Goal: Information Seeking & Learning: Find specific fact

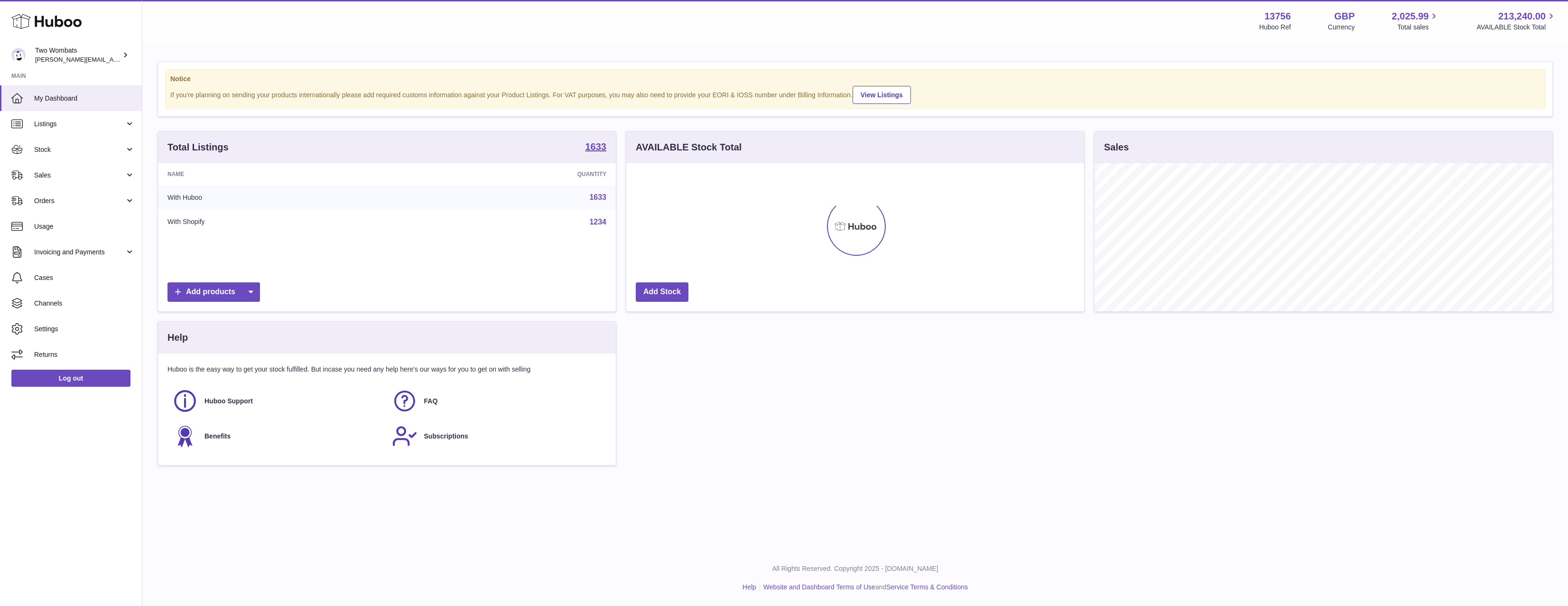
scroll to position [474680, 474074]
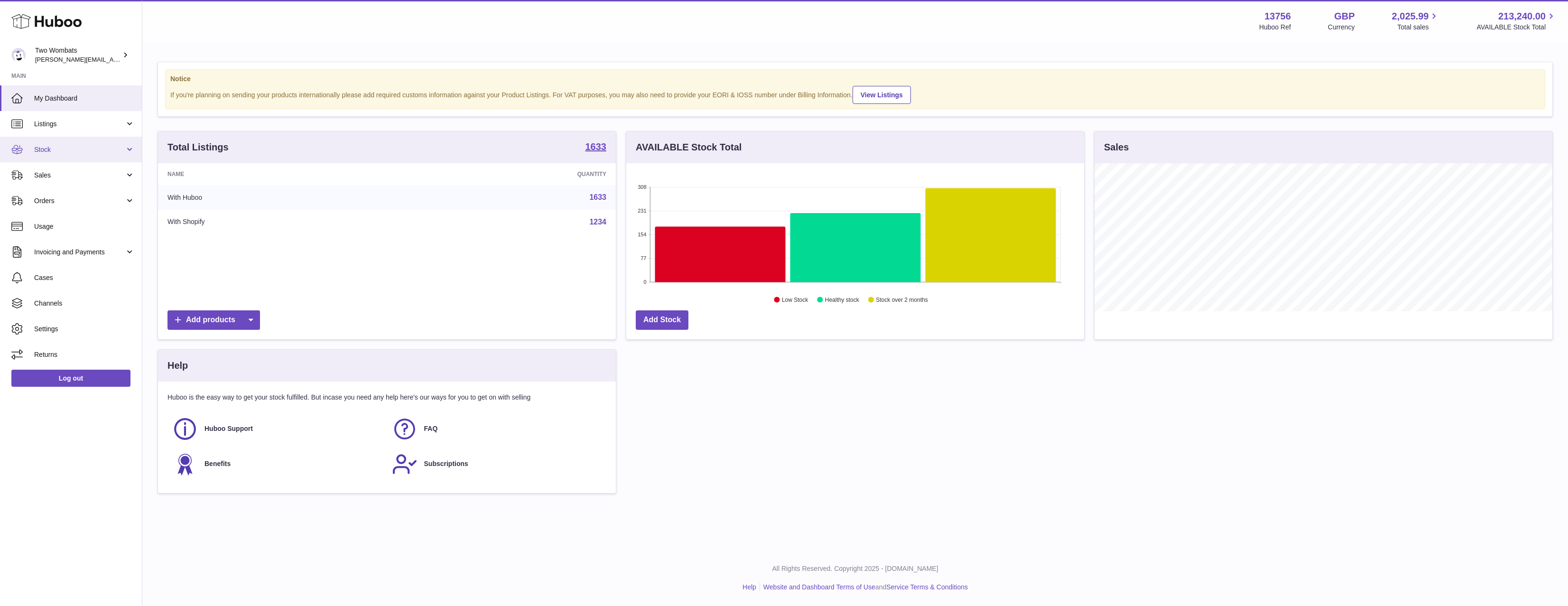
click at [90, 146] on span "Stock" at bounding box center [80, 150] width 91 height 9
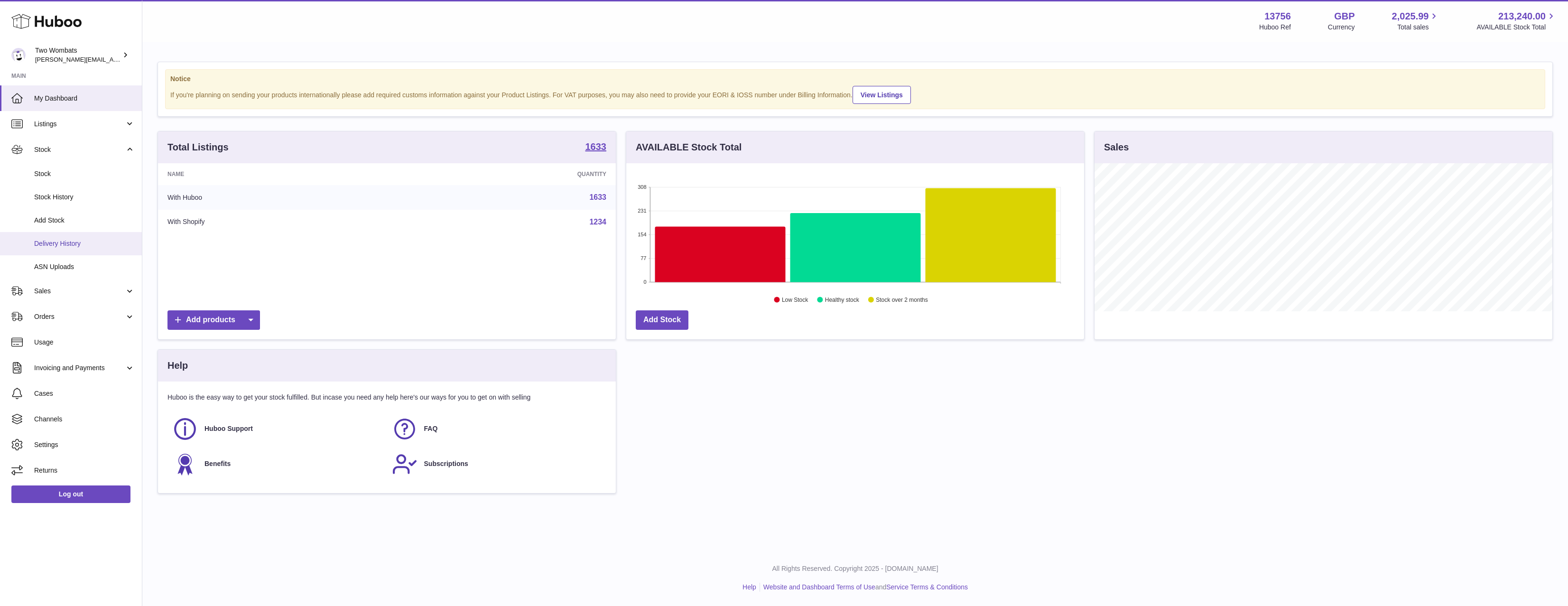
click at [97, 246] on span "Delivery History" at bounding box center [85, 244] width 101 height 9
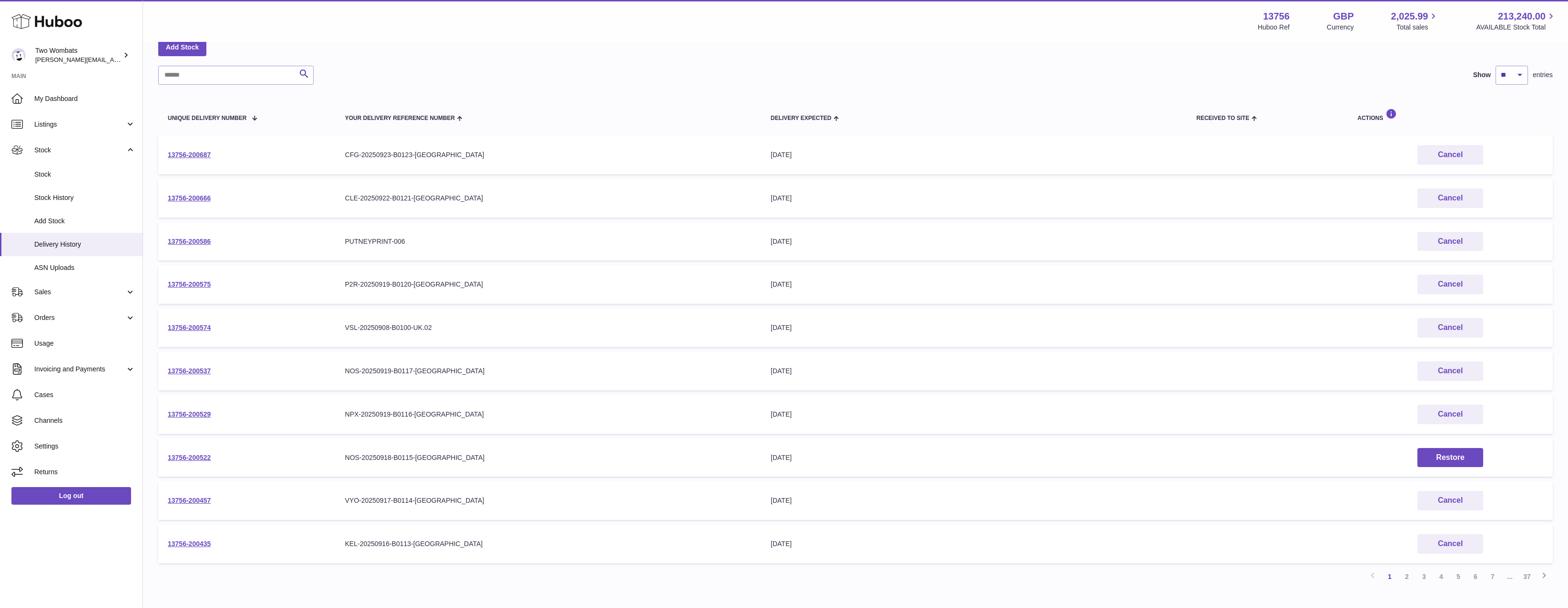
scroll to position [113, 0]
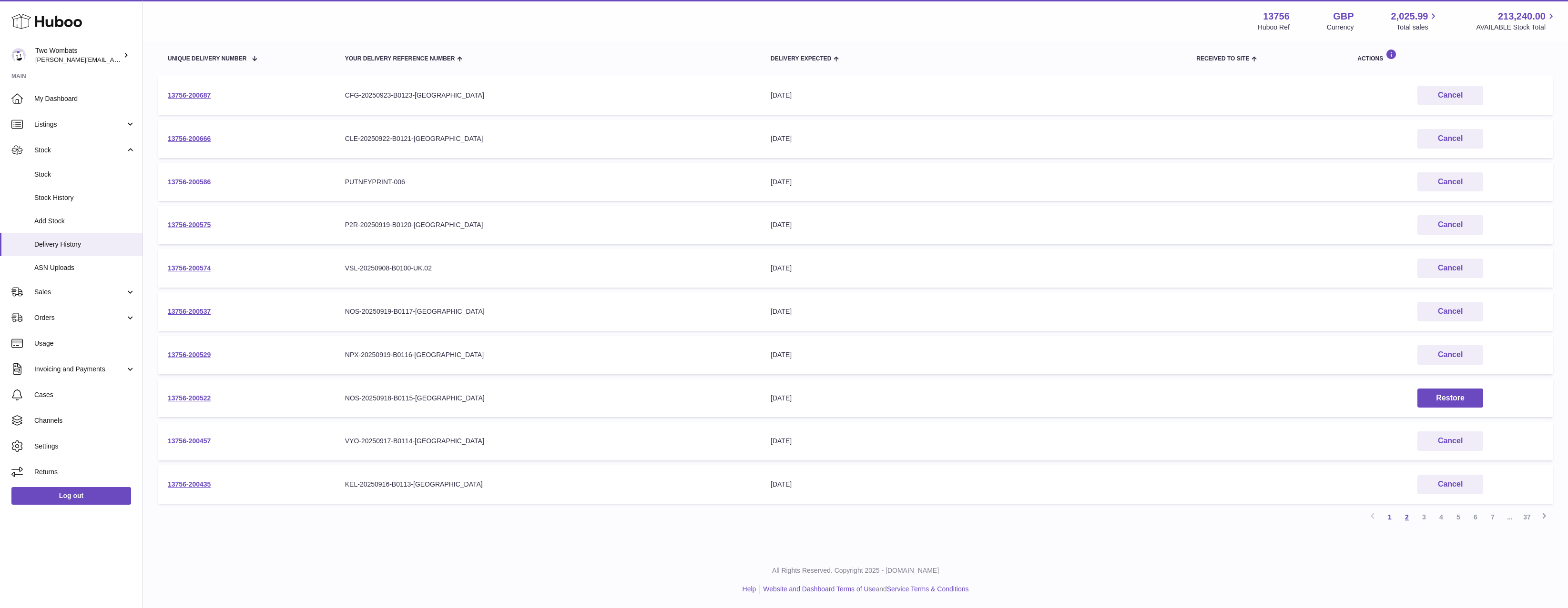
click at [1400, 513] on link "2" at bounding box center [1407, 518] width 17 height 17
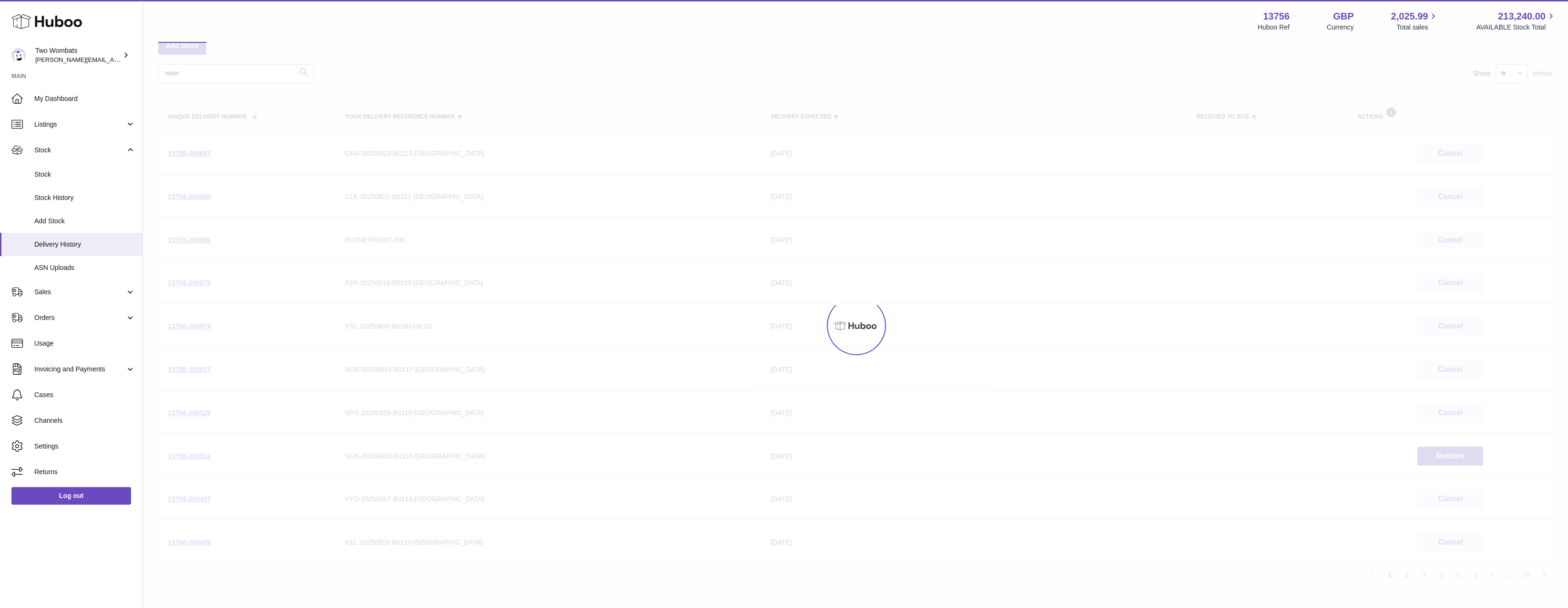
scroll to position [43, 0]
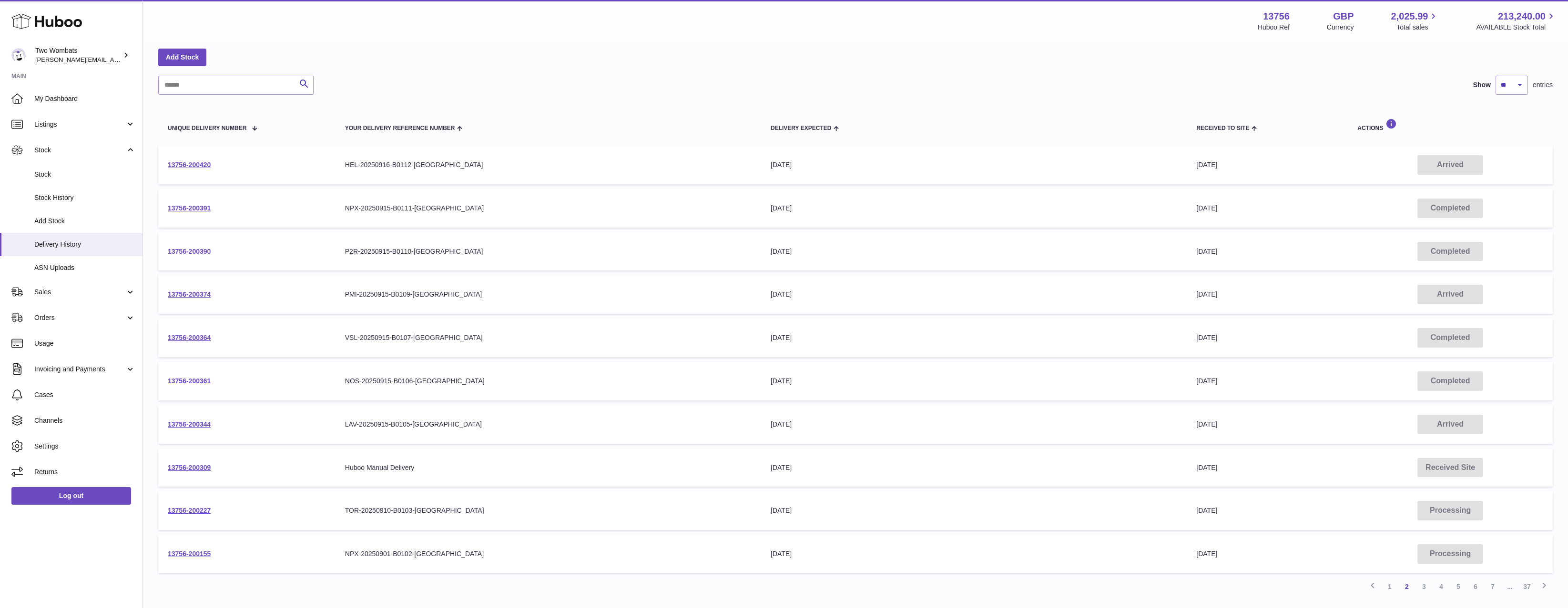
click at [184, 248] on link "13756-200390" at bounding box center [189, 251] width 43 height 8
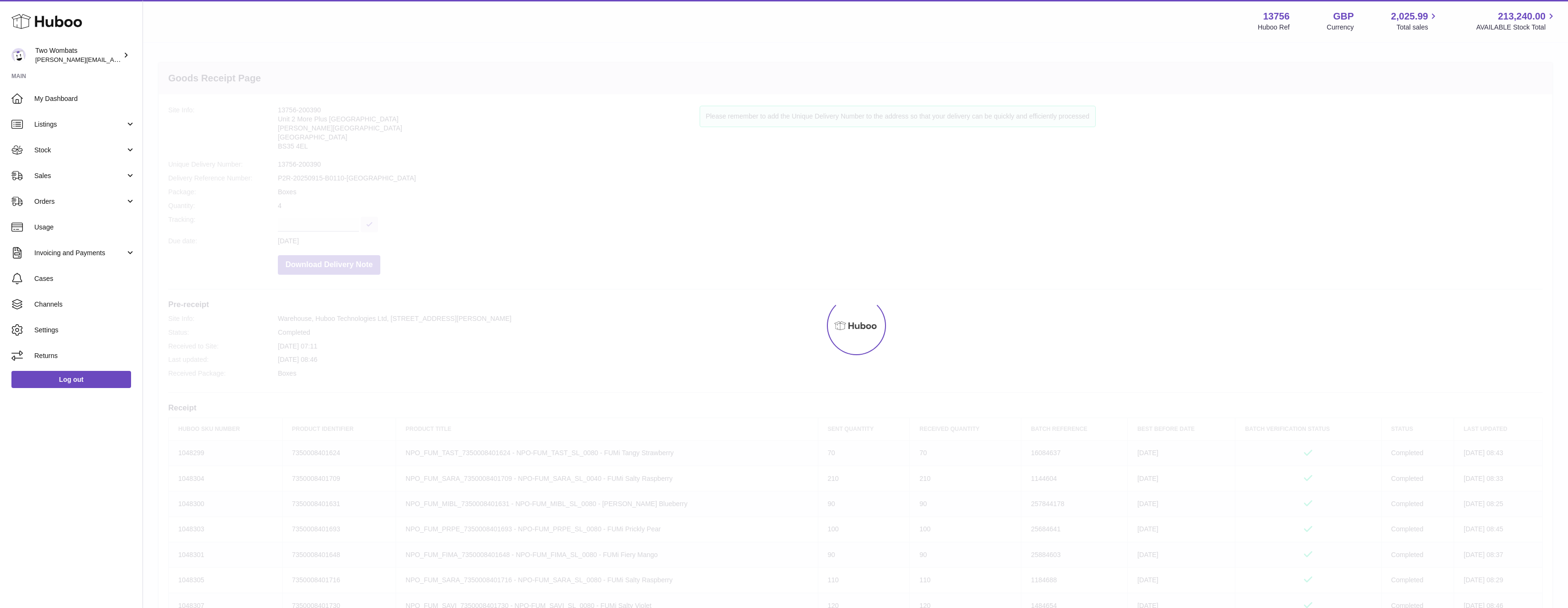
click at [184, 249] on dl "Site Info: 13756-200390 Unit 2 More Plus Central Park Hudson Ave Severn Beach B…" at bounding box center [855, 192] width 1374 height 174
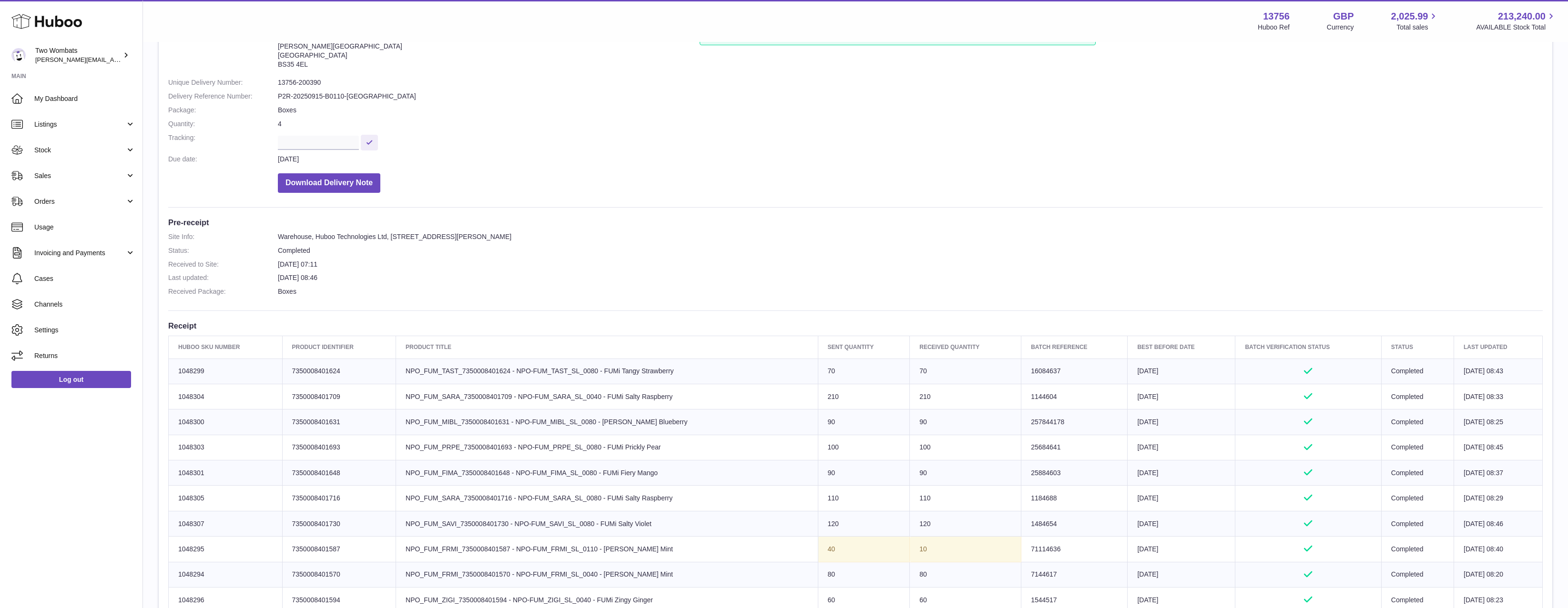
scroll to position [191, 0]
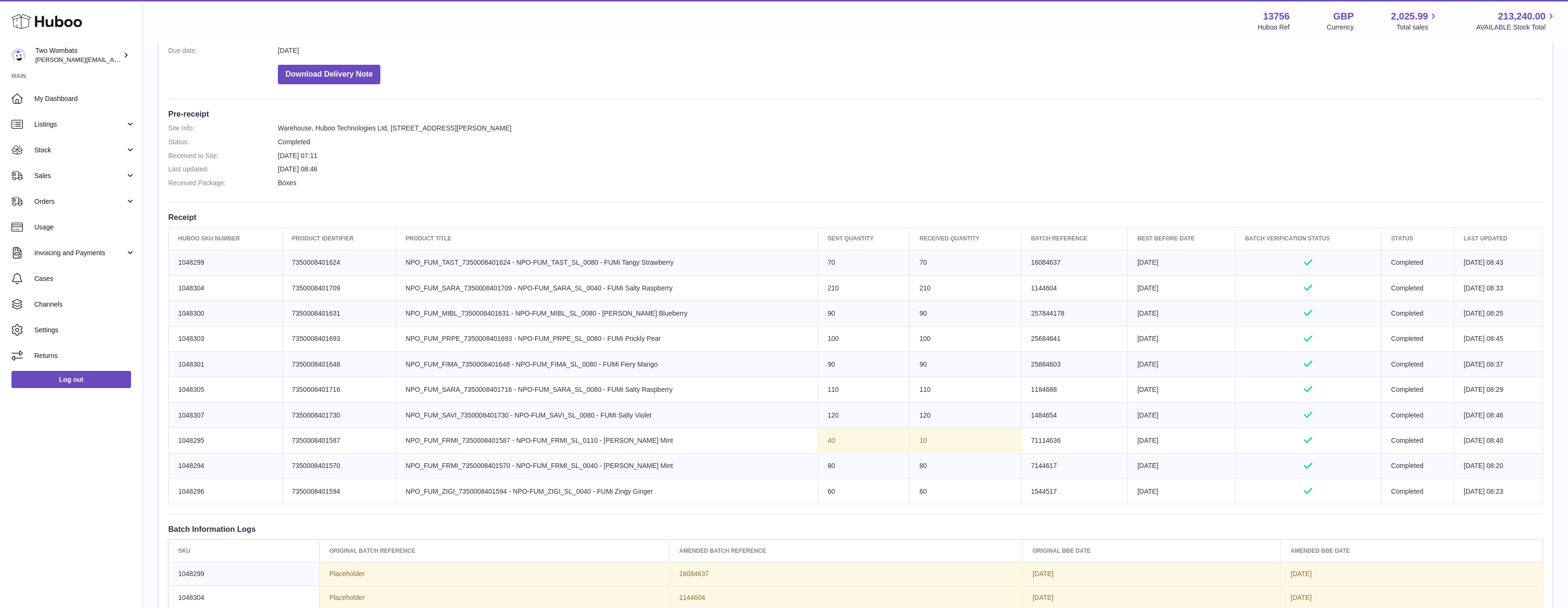
click at [178, 365] on td "Huboo SKU Number 1048301" at bounding box center [226, 365] width 114 height 25
copy td "1048301"
click at [85, 147] on span "Stock" at bounding box center [80, 150] width 91 height 9
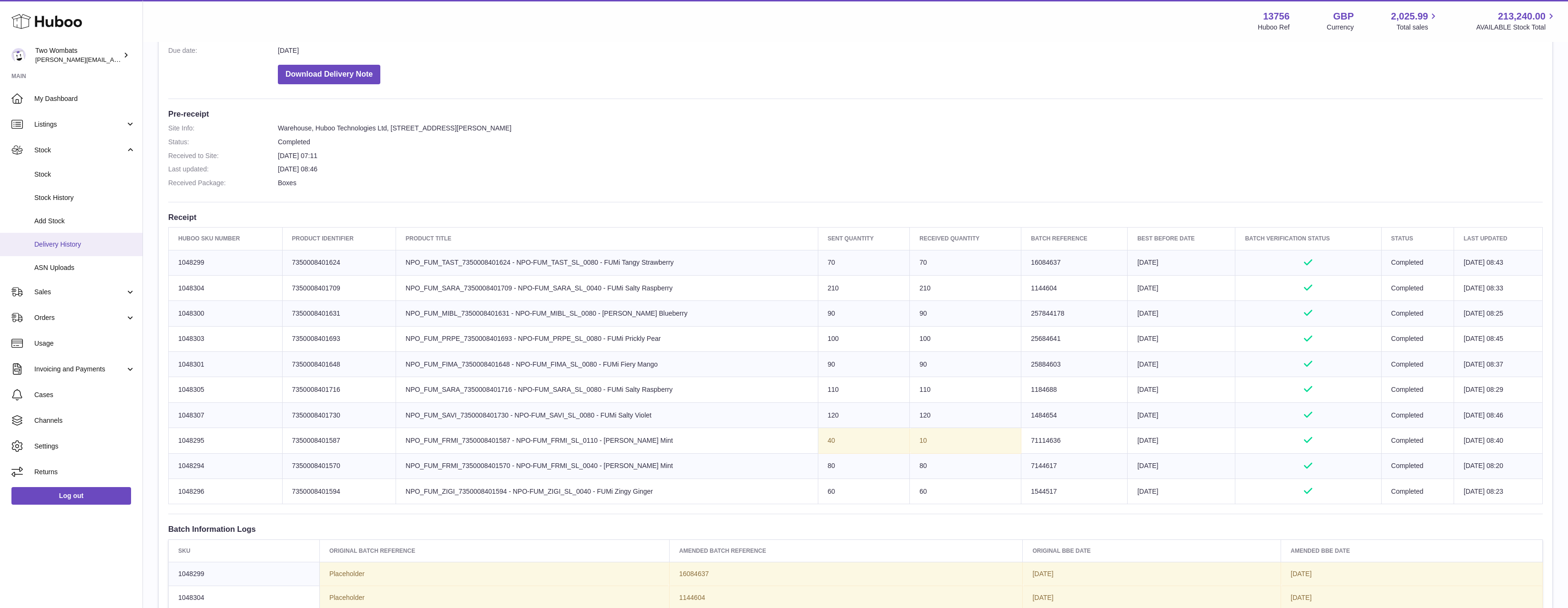
click at [86, 245] on span "Delivery History" at bounding box center [85, 245] width 101 height 9
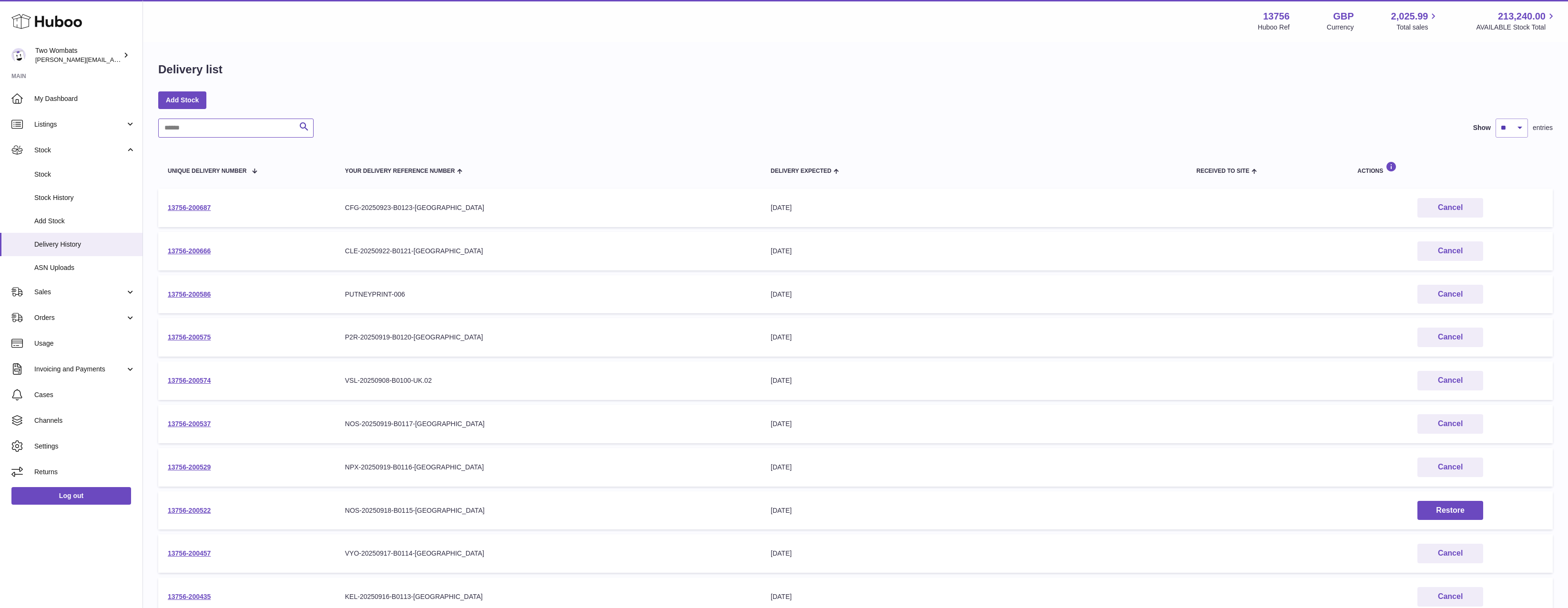
click at [193, 131] on input "text" at bounding box center [235, 128] width 155 height 19
paste input "*******"
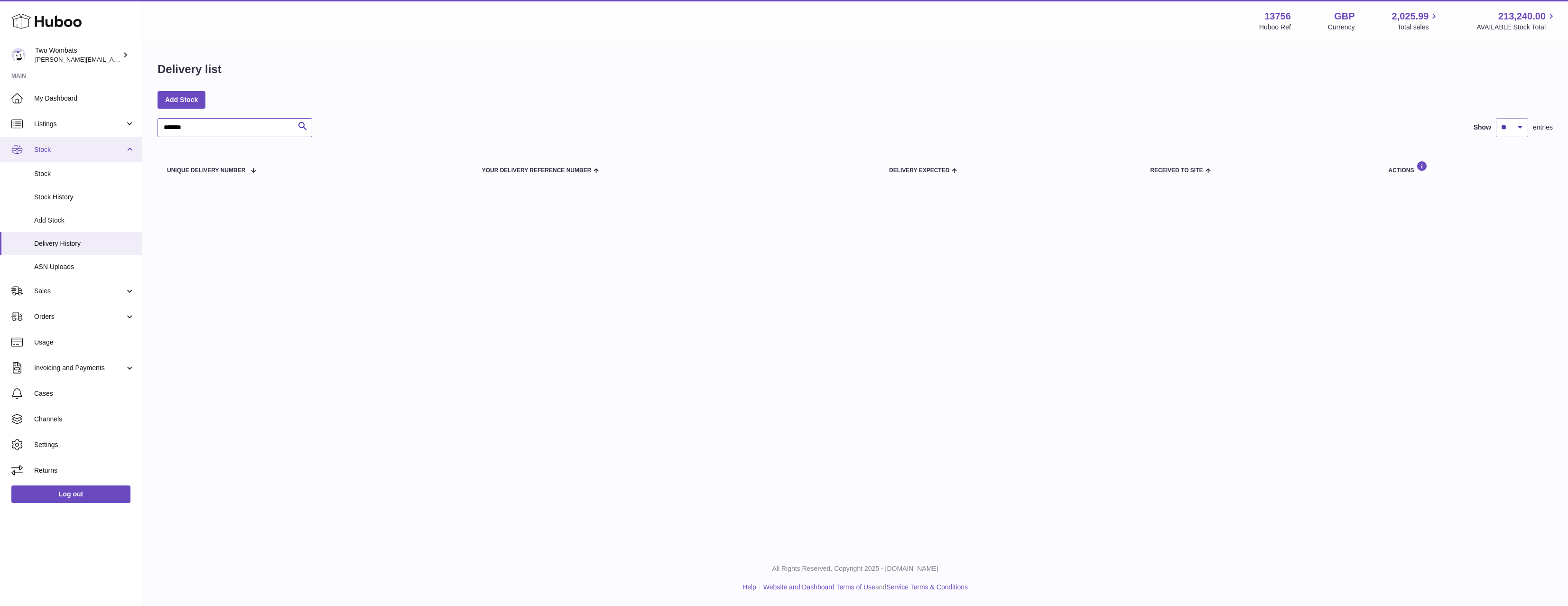
type input "*******"
click at [65, 148] on span "Stock" at bounding box center [80, 150] width 91 height 9
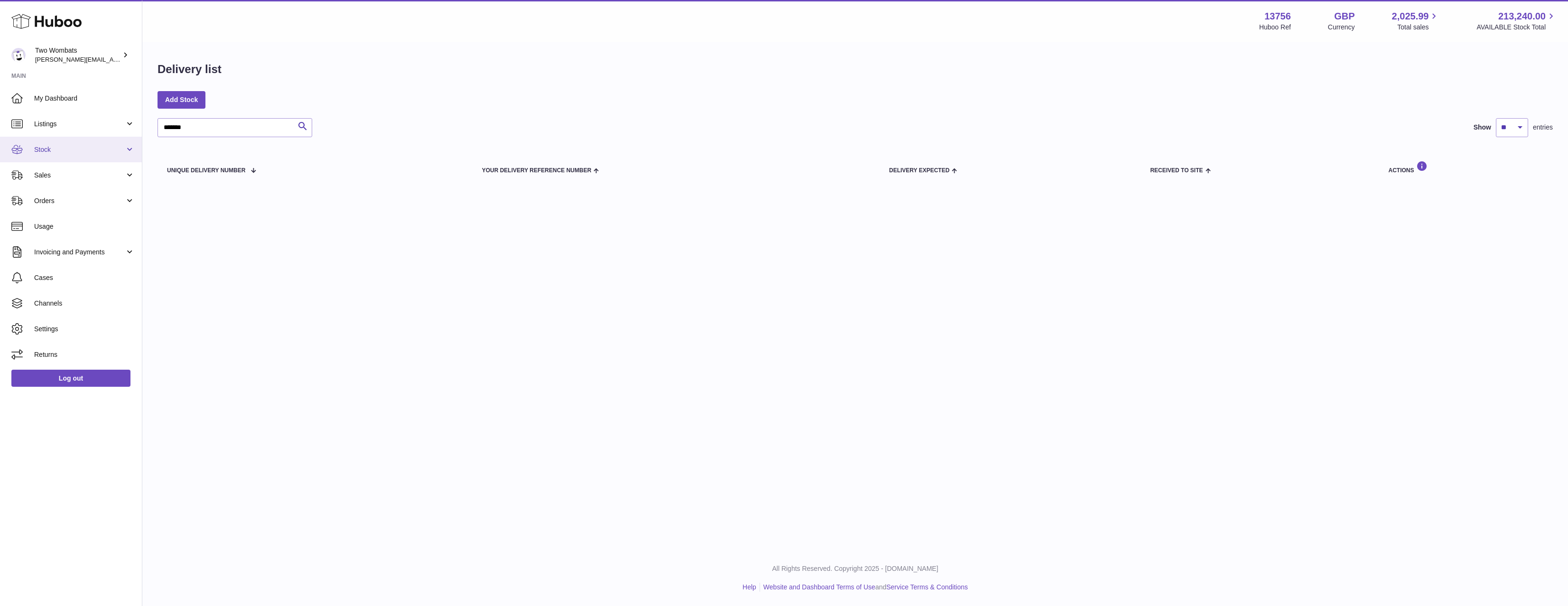
click at [64, 143] on link "Stock" at bounding box center [70, 150] width 142 height 26
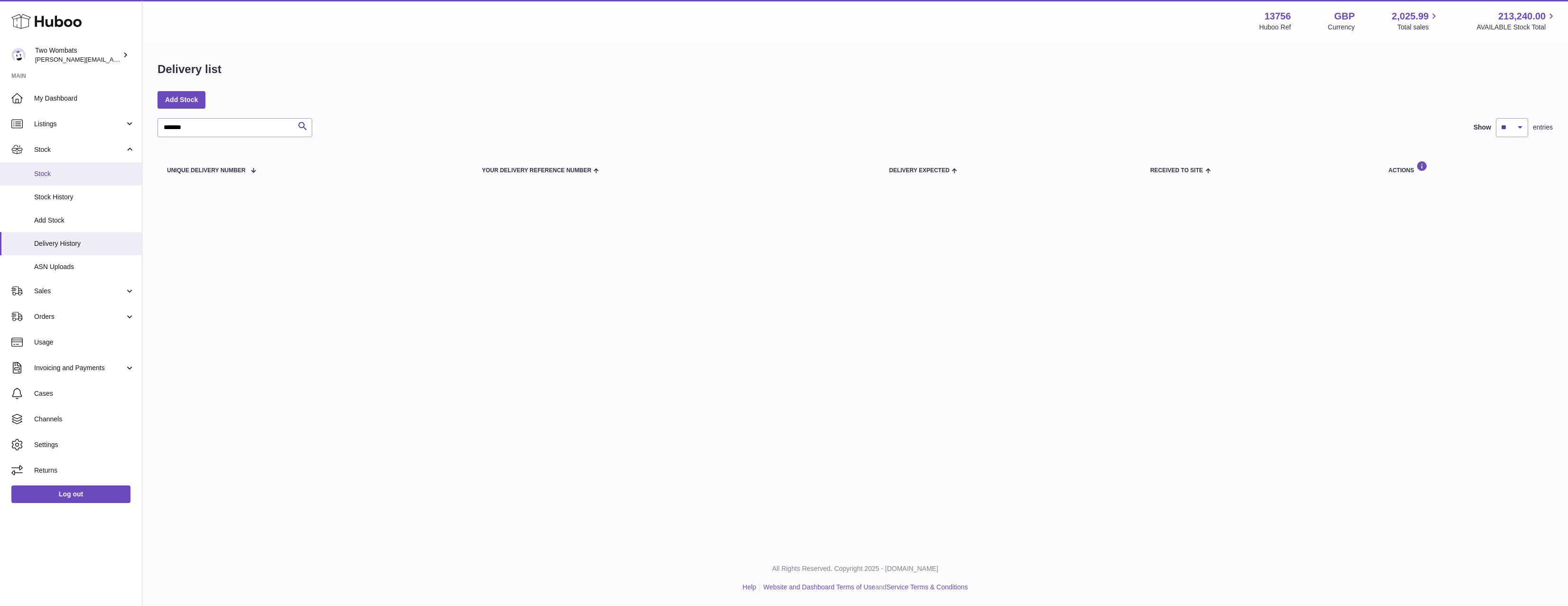
click at [69, 178] on span "Stock" at bounding box center [85, 174] width 101 height 9
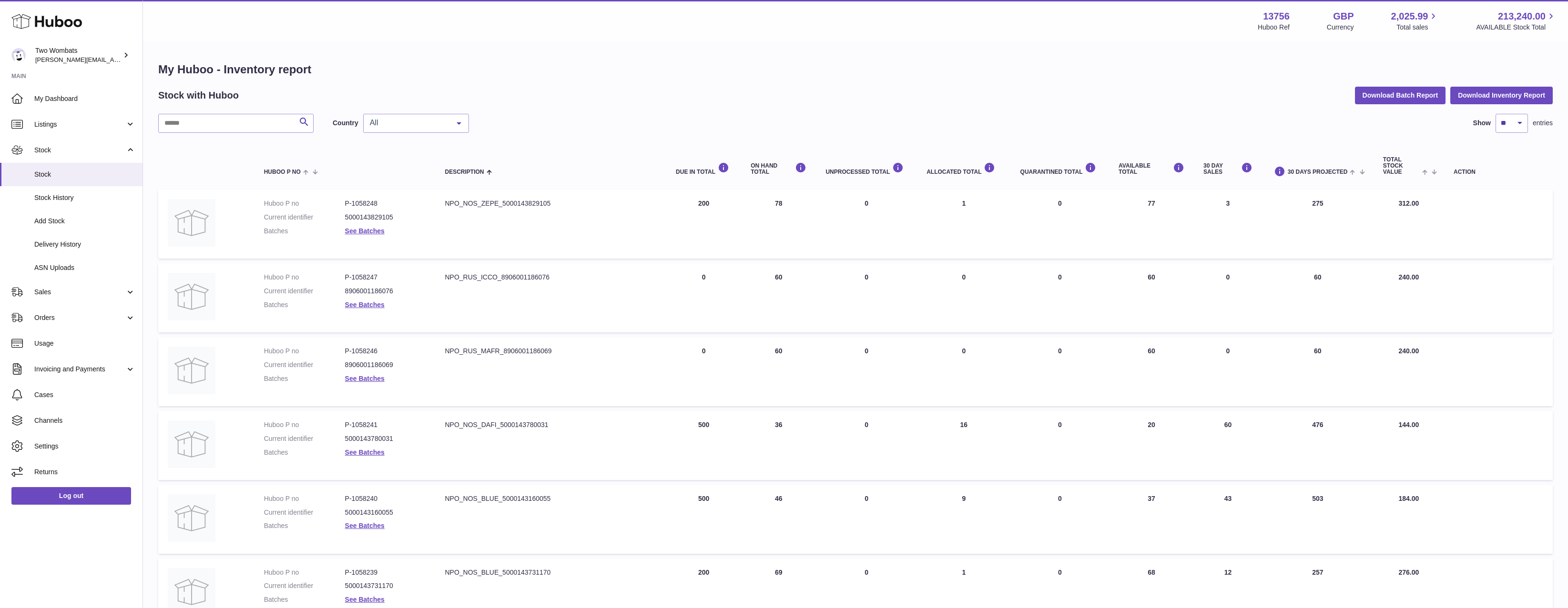
drag, startPoint x: 217, startPoint y: 134, endPoint x: 217, endPoint y: 128, distance: 6.0
click at [217, 134] on div "Search Country All All GB NL No elements found. Consider changing the search qu…" at bounding box center [855, 529] width 1394 height 831
click at [223, 120] on input "text" at bounding box center [235, 123] width 155 height 19
paste input "*******"
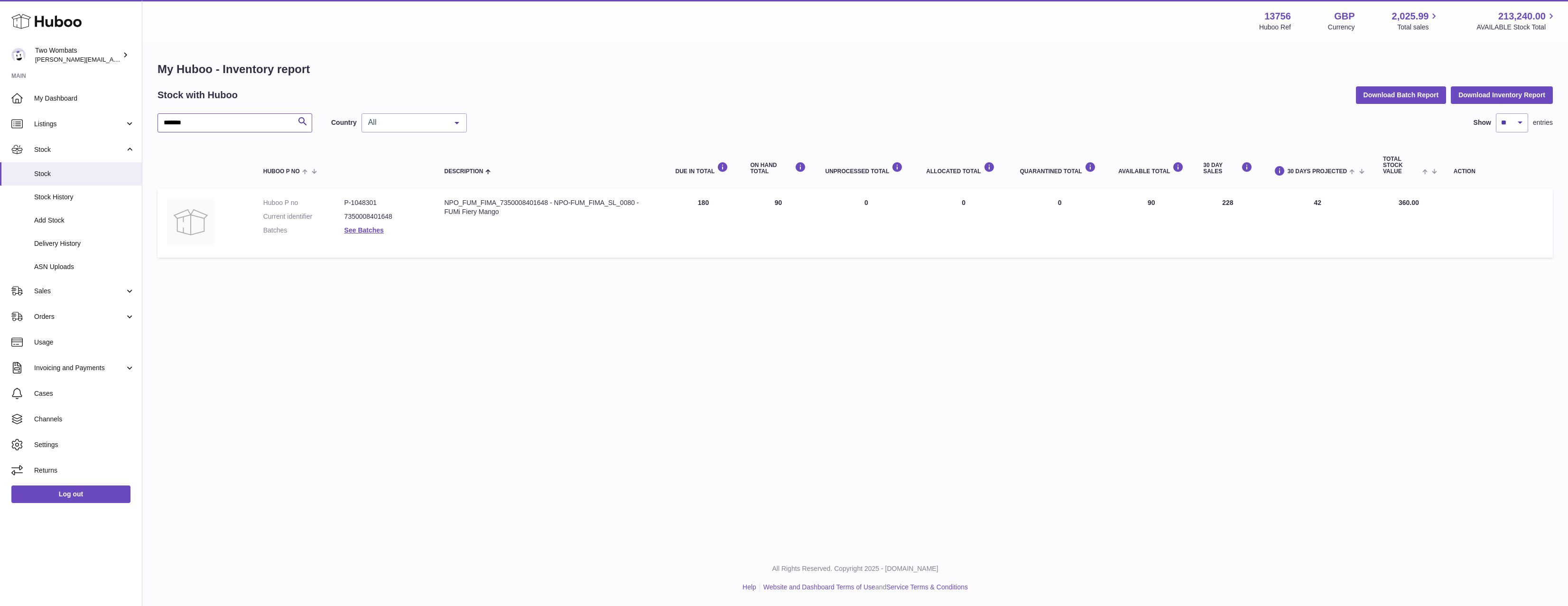
type input "*******"
drag, startPoint x: 783, startPoint y: 206, endPoint x: 936, endPoint y: 217, distance: 153.4
click at [888, 213] on tr "Huboo P no P-1048301 Current identifier 7350008401648 Batches See Batches Descr…" at bounding box center [855, 224] width 1395 height 69
click at [998, 221] on td "ALLOCATED Total 0" at bounding box center [964, 224] width 94 height 69
drag, startPoint x: 1165, startPoint y: 212, endPoint x: 1123, endPoint y: 207, distance: 42.3
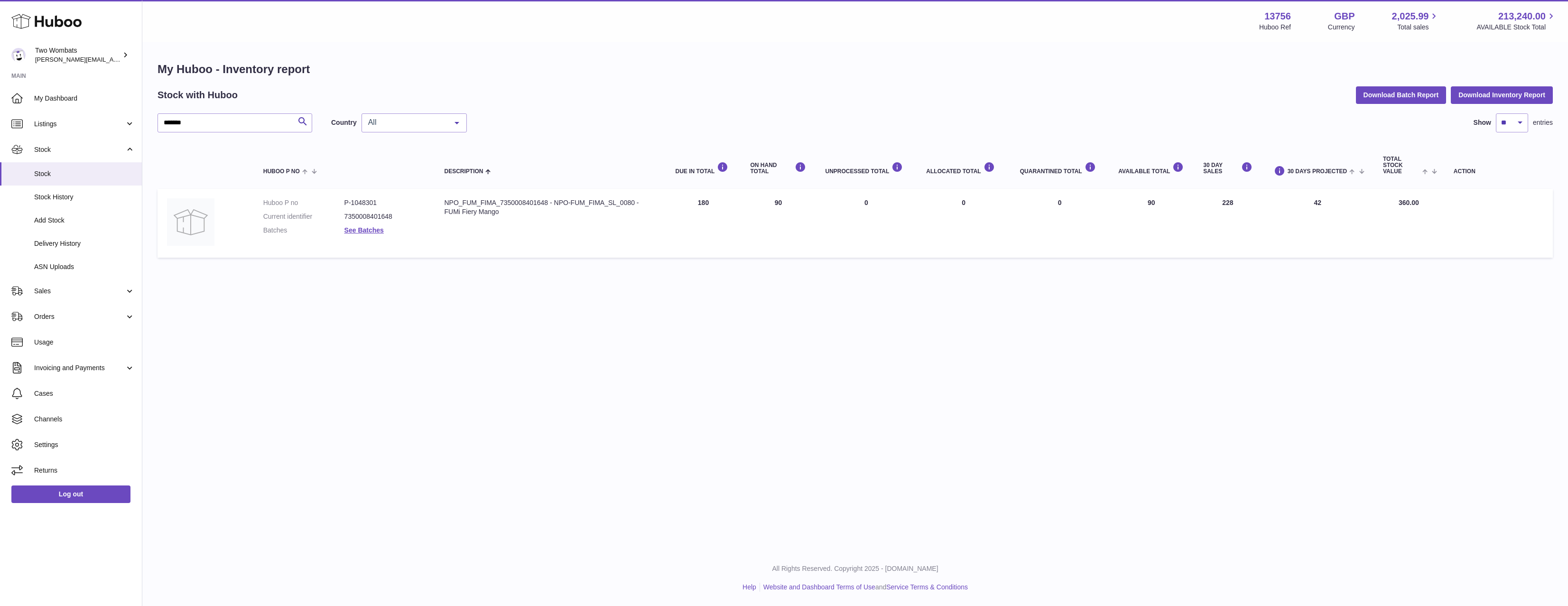
click at [1123, 207] on td "AVAILABLE Total 90" at bounding box center [1152, 224] width 85 height 69
click at [71, 246] on span "Delivery History" at bounding box center [85, 244] width 101 height 9
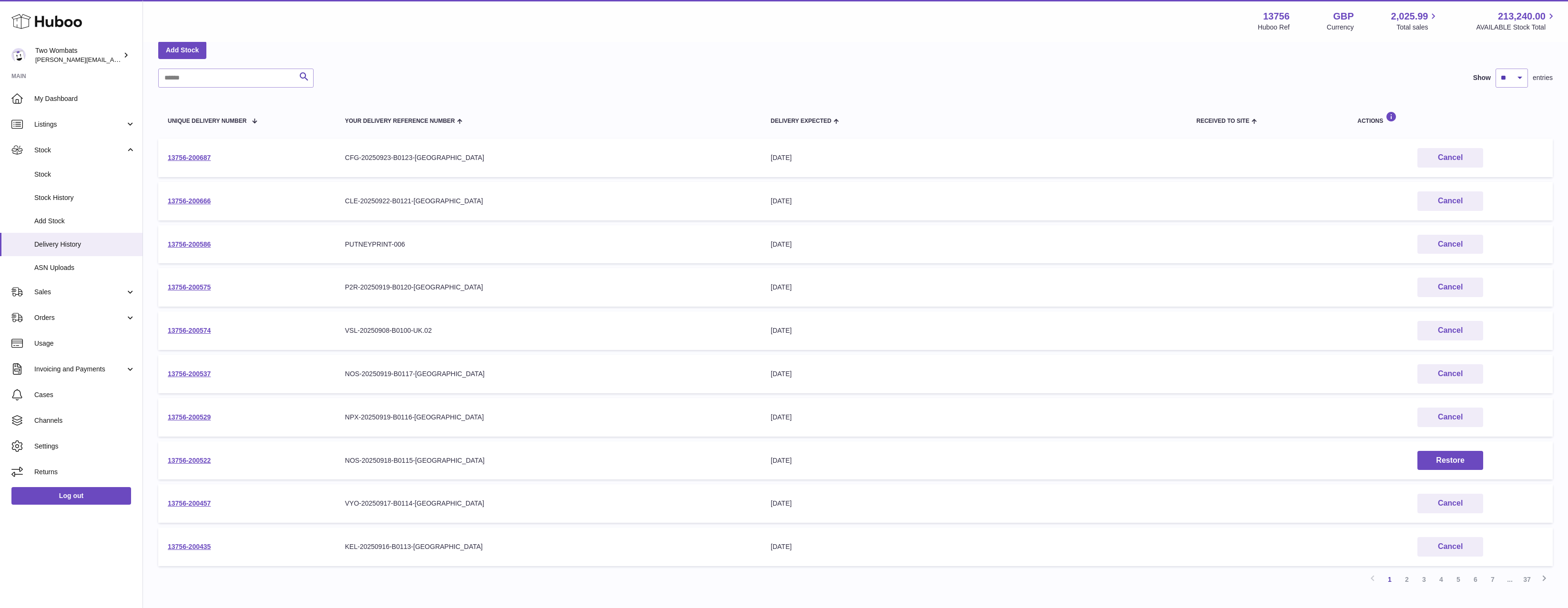
scroll to position [113, 0]
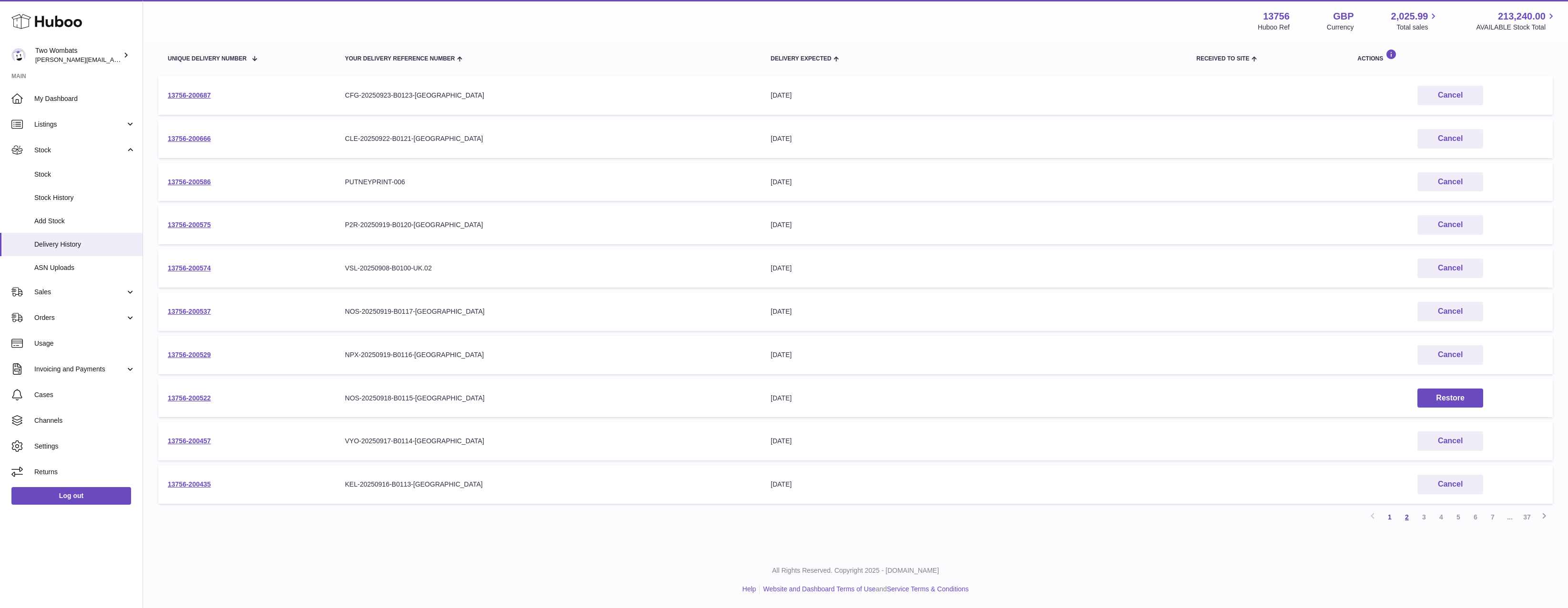
click at [1408, 518] on link "2" at bounding box center [1407, 518] width 17 height 17
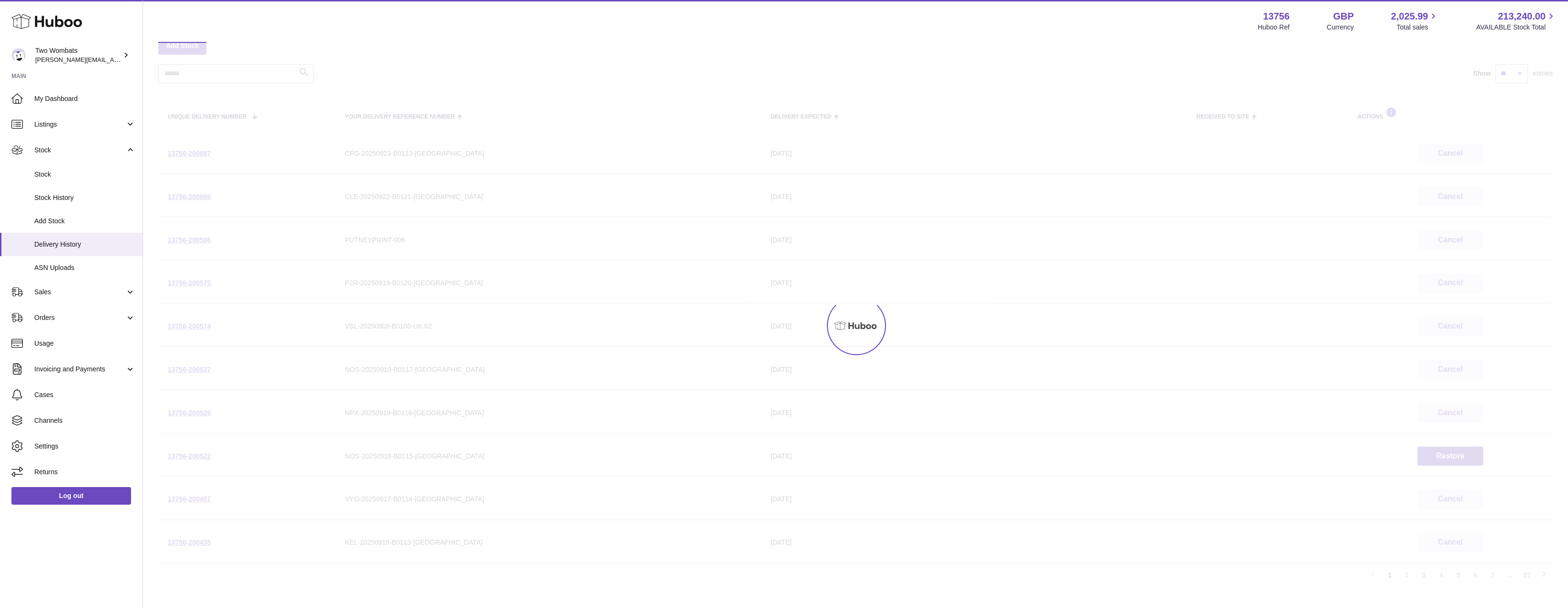
scroll to position [43, 0]
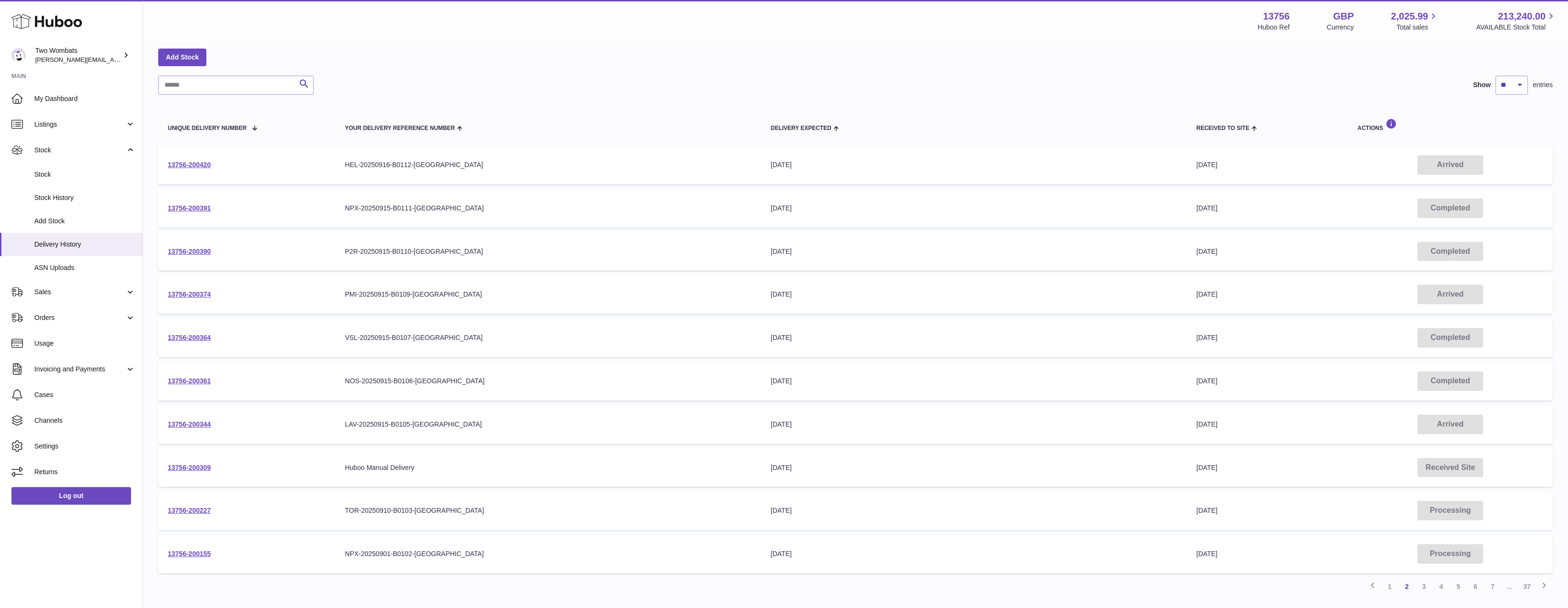
click at [195, 257] on td "13756-200390" at bounding box center [246, 251] width 177 height 38
click at [195, 253] on link "13756-200390" at bounding box center [189, 251] width 43 height 8
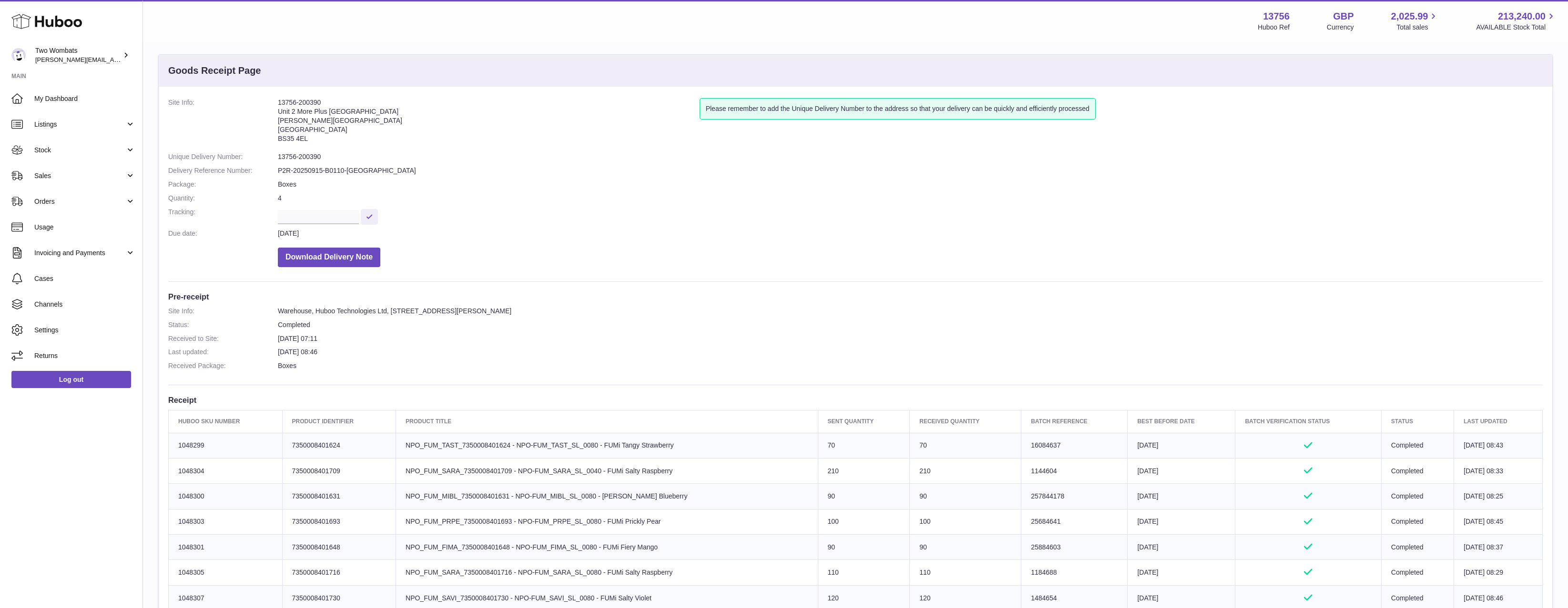
scroll to position [191, 0]
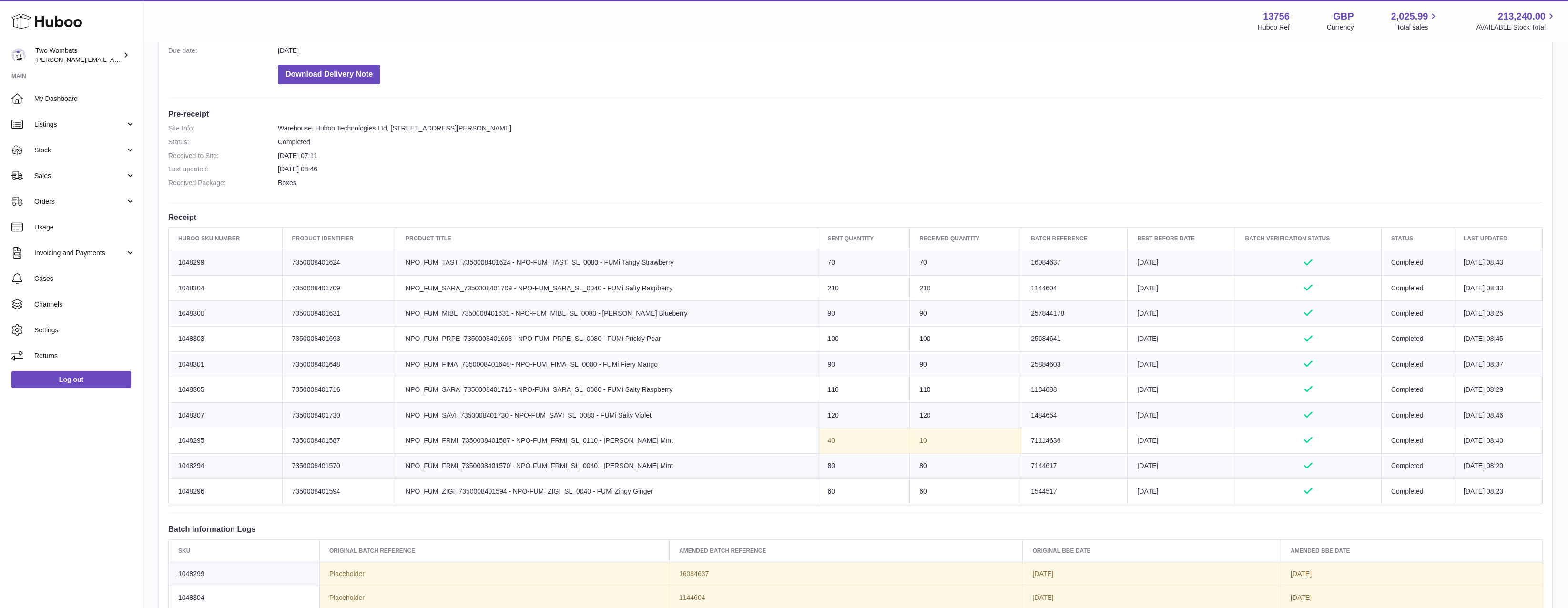
drag, startPoint x: 834, startPoint y: 296, endPoint x: 857, endPoint y: 504, distance: 209.3
click at [857, 504] on div "Site Info: 13756-200390 Unit 2 More Plus [STREET_ADDRESS][PERSON_NAME] Please r…" at bounding box center [855, 399] width 1393 height 989
click at [855, 503] on div "Site Info: 13756-200390 Unit 2 More Plus [STREET_ADDRESS][PERSON_NAME] Please r…" at bounding box center [855, 399] width 1393 height 989
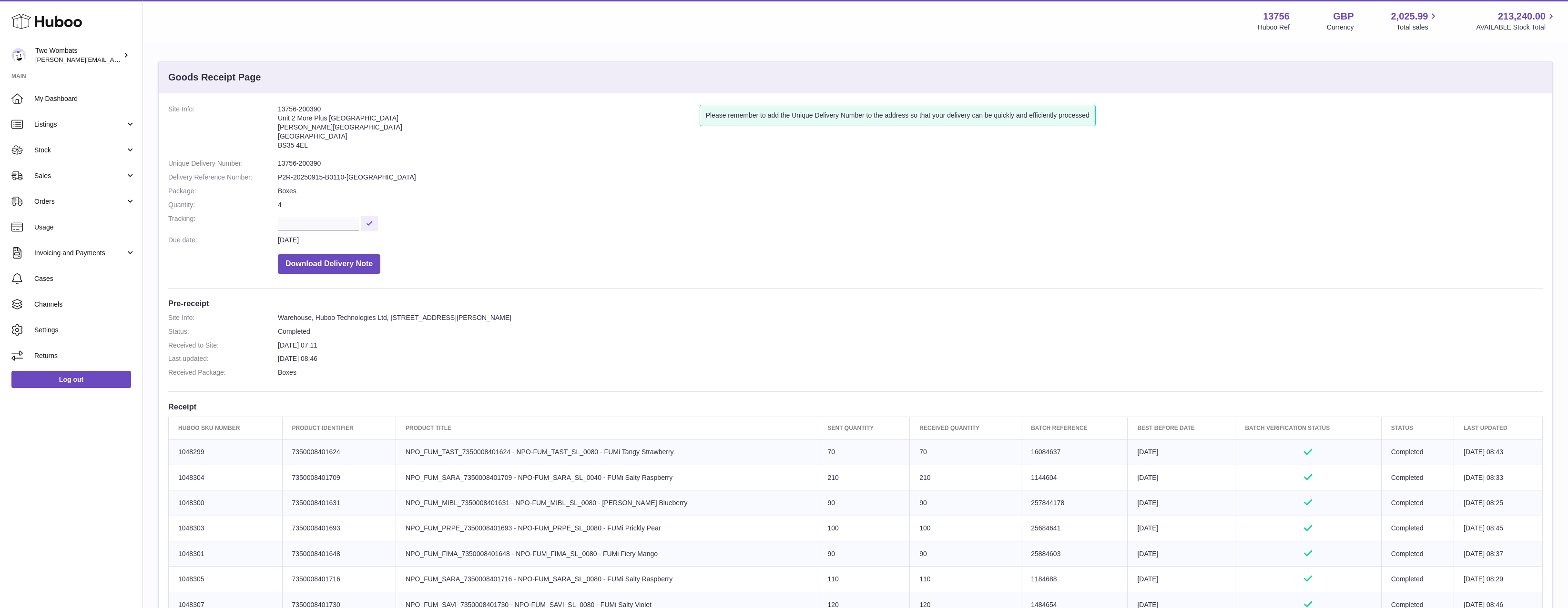
scroll to position [0, 0]
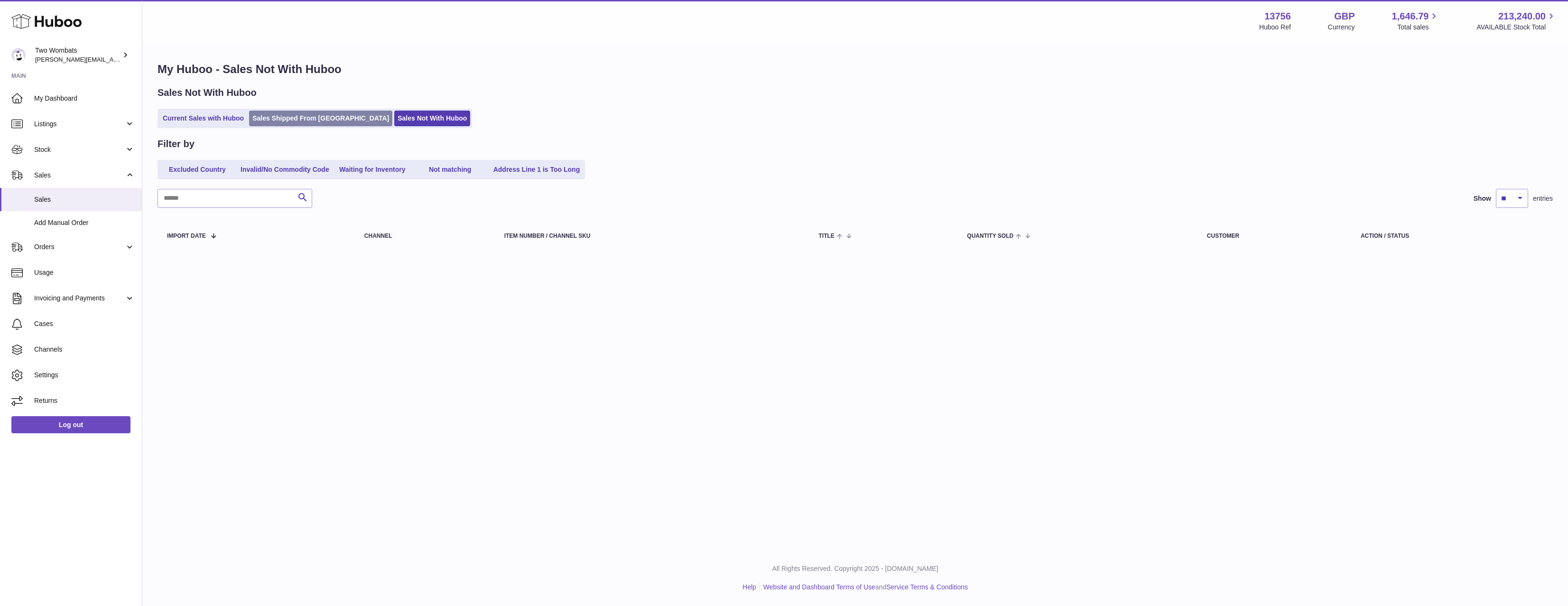
click at [293, 124] on link "Sales Shipped From Huboo" at bounding box center [320, 119] width 143 height 16
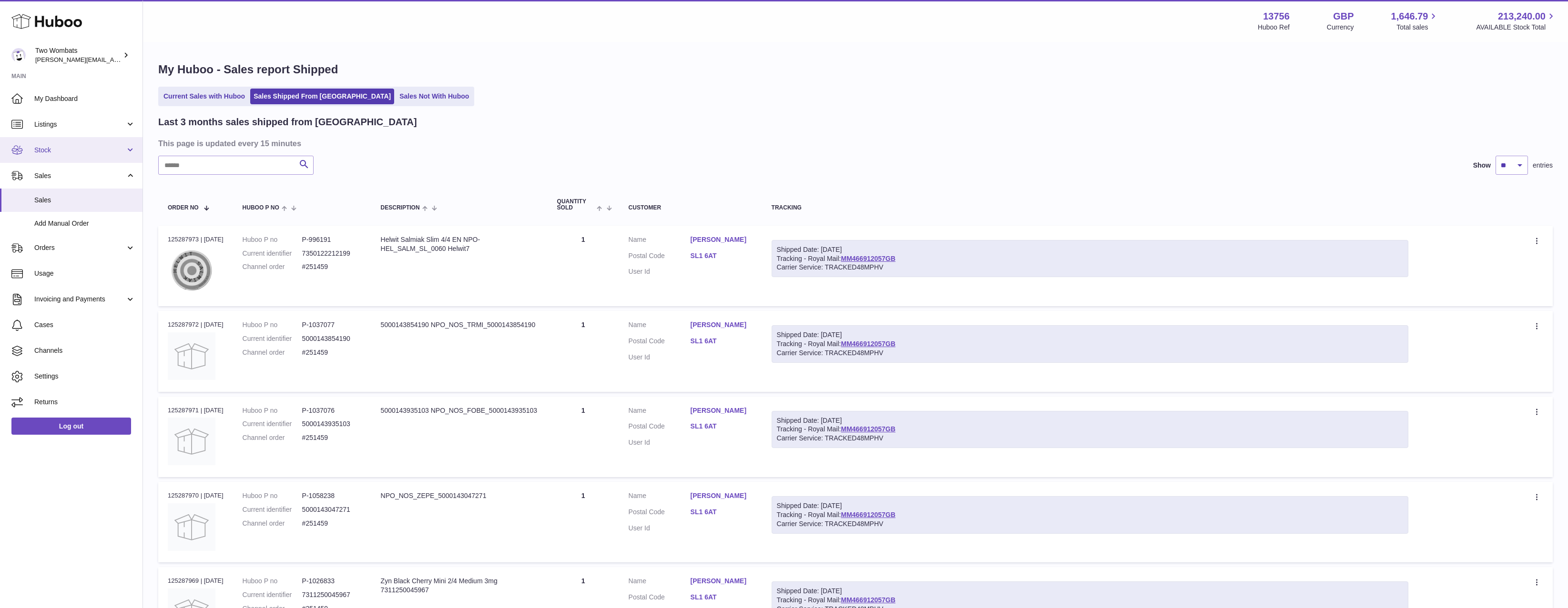
click at [90, 151] on span "Stock" at bounding box center [80, 150] width 91 height 9
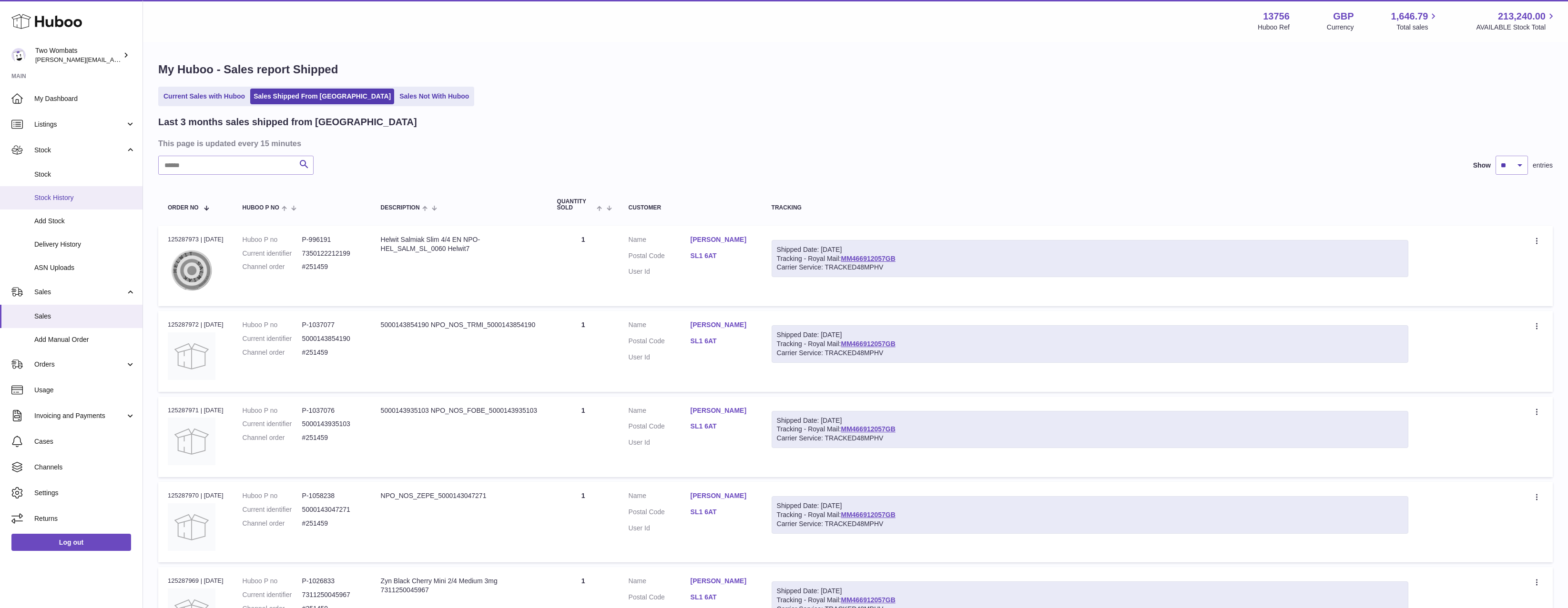
click at [87, 196] on span "Stock History" at bounding box center [85, 198] width 101 height 9
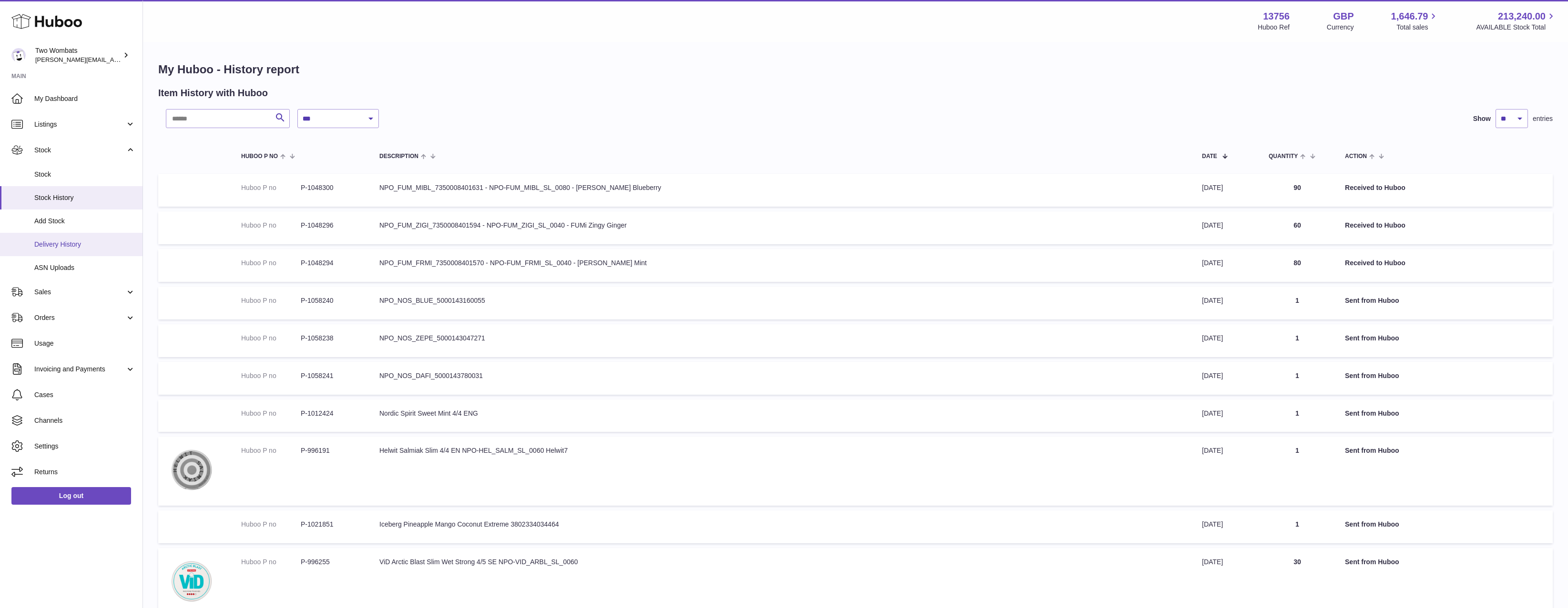
click at [85, 244] on span "Delivery History" at bounding box center [85, 245] width 101 height 9
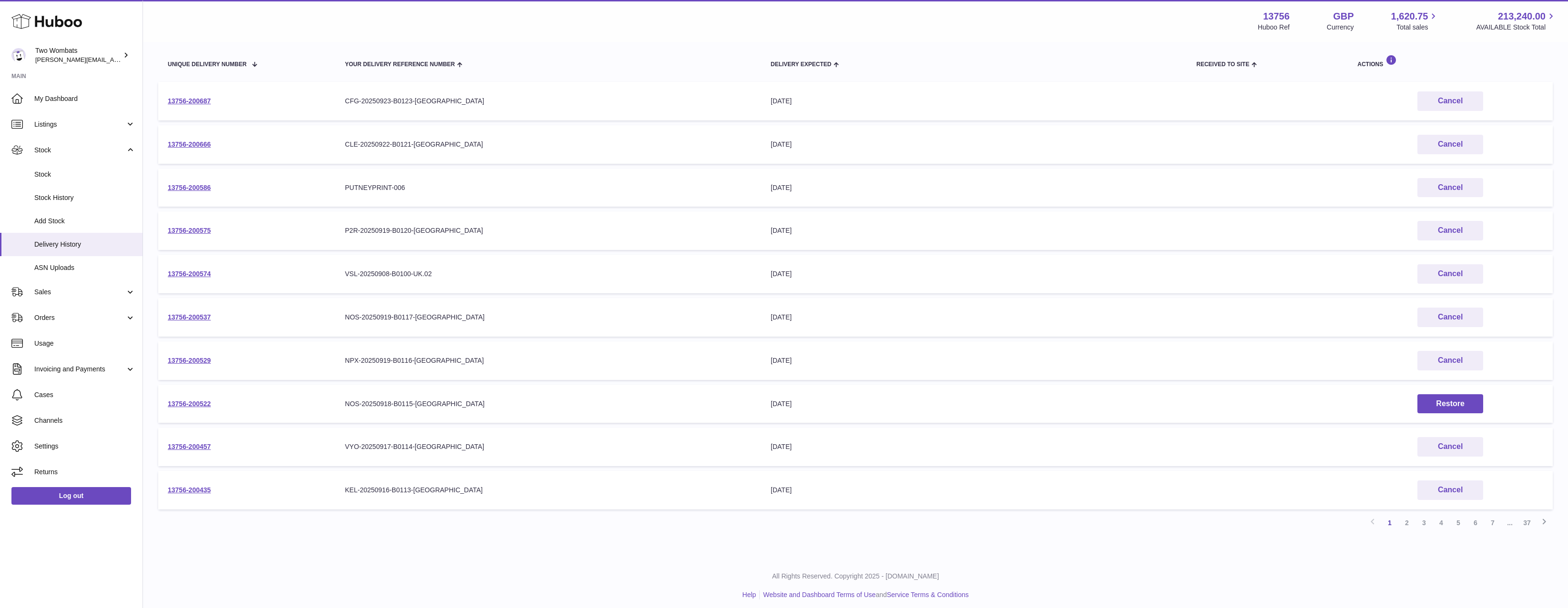
scroll to position [113, 0]
click at [1408, 521] on link "2" at bounding box center [1407, 518] width 17 height 17
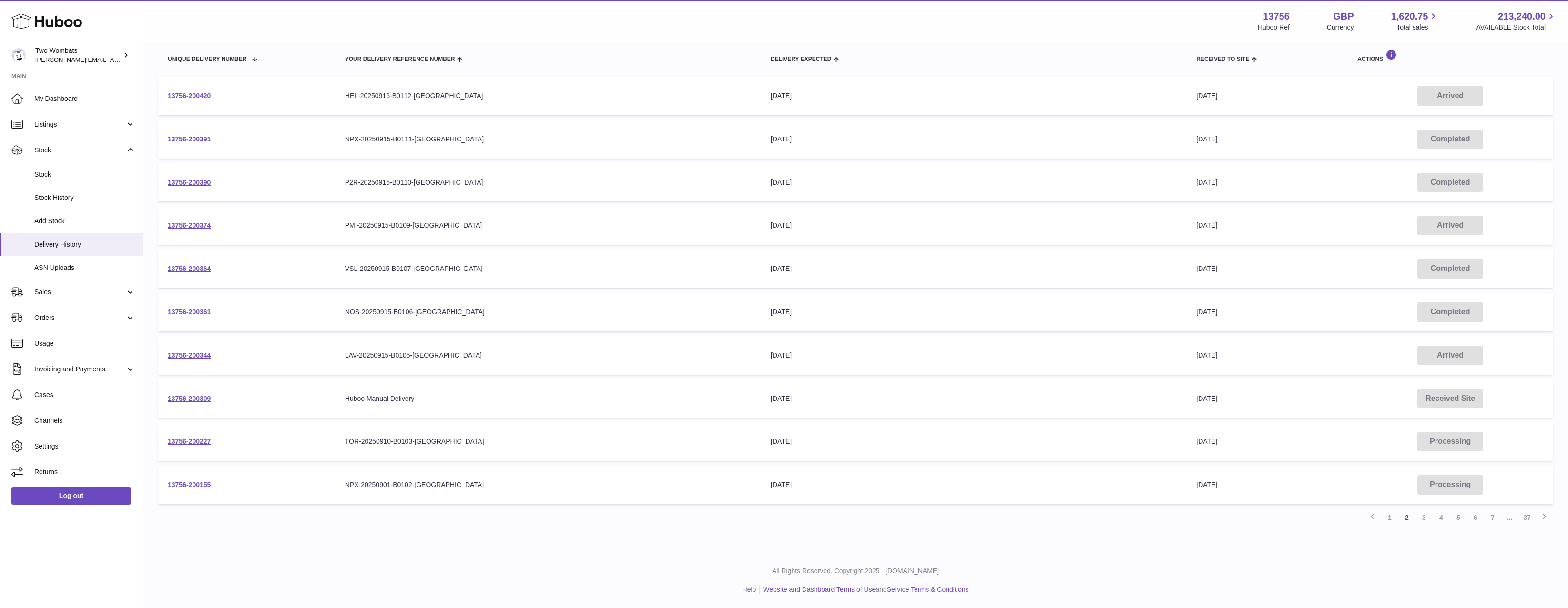
scroll to position [113, 0]
click at [196, 446] on td "13756-200227" at bounding box center [246, 441] width 177 height 38
click at [199, 448] on td "13756-200227" at bounding box center [246, 441] width 177 height 38
click at [198, 440] on link "13756-200227" at bounding box center [189, 441] width 43 height 8
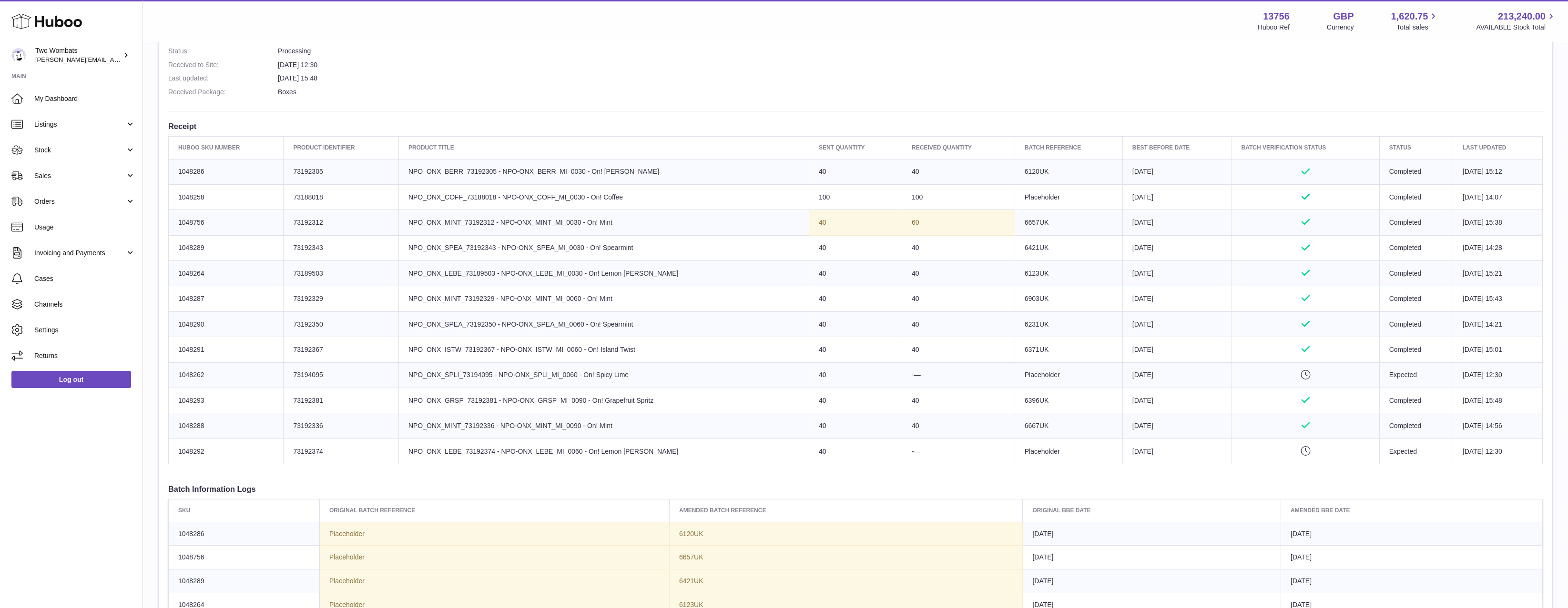
scroll to position [286, 0]
drag, startPoint x: 1040, startPoint y: 451, endPoint x: 1021, endPoint y: 450, distance: 19.0
click at [1021, 450] on td "Batch Reference Placeholder" at bounding box center [1068, 447] width 108 height 25
drag, startPoint x: 991, startPoint y: 448, endPoint x: 1024, endPoint y: 448, distance: 33.0
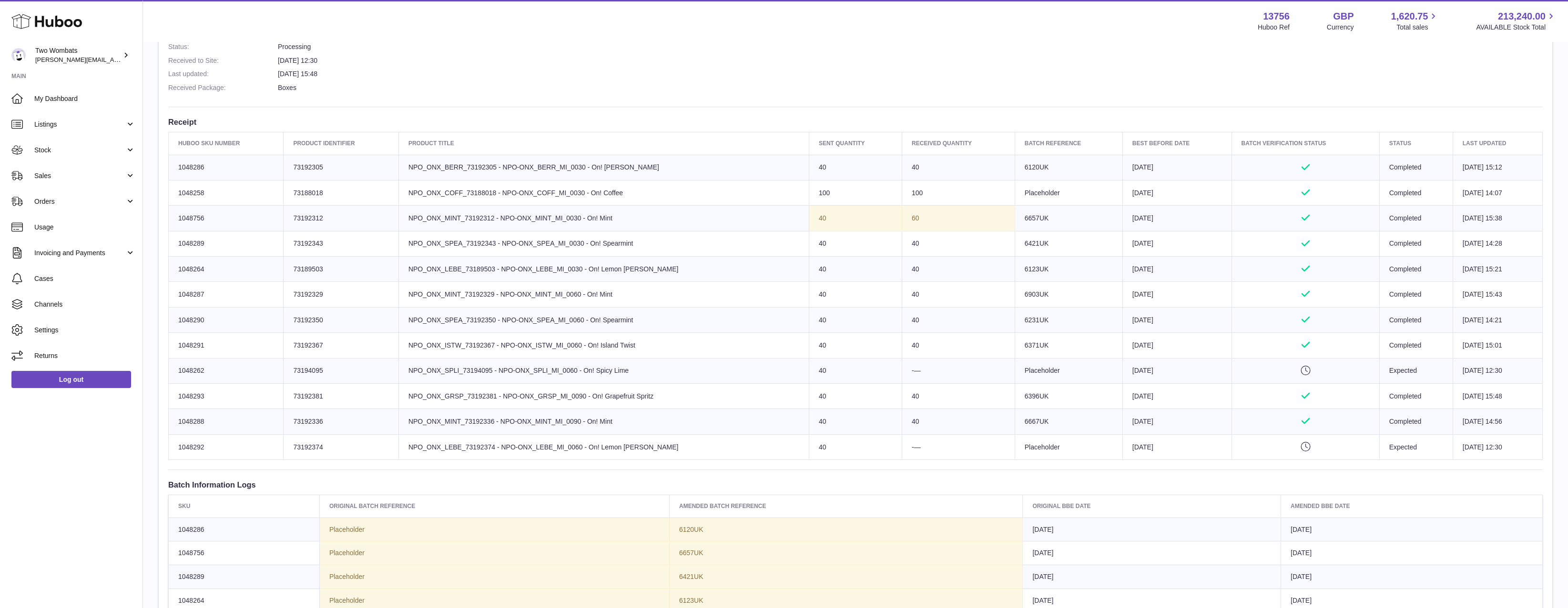
click at [1023, 448] on td "Batch Reference Placeholder" at bounding box center [1068, 447] width 108 height 25
drag, startPoint x: 1043, startPoint y: 384, endPoint x: 1006, endPoint y: 372, distance: 38.9
click at [1006, 372] on tbody "Huboo SKU Number 1048286 Client Identifier 73192305 Product title NPO_ONX_BERR_…" at bounding box center [856, 307] width 1374 height 305
click at [1015, 372] on td "Batch Reference Placeholder" at bounding box center [1068, 370] width 108 height 25
drag, startPoint x: 1033, startPoint y: 186, endPoint x: 995, endPoint y: 190, distance: 38.2
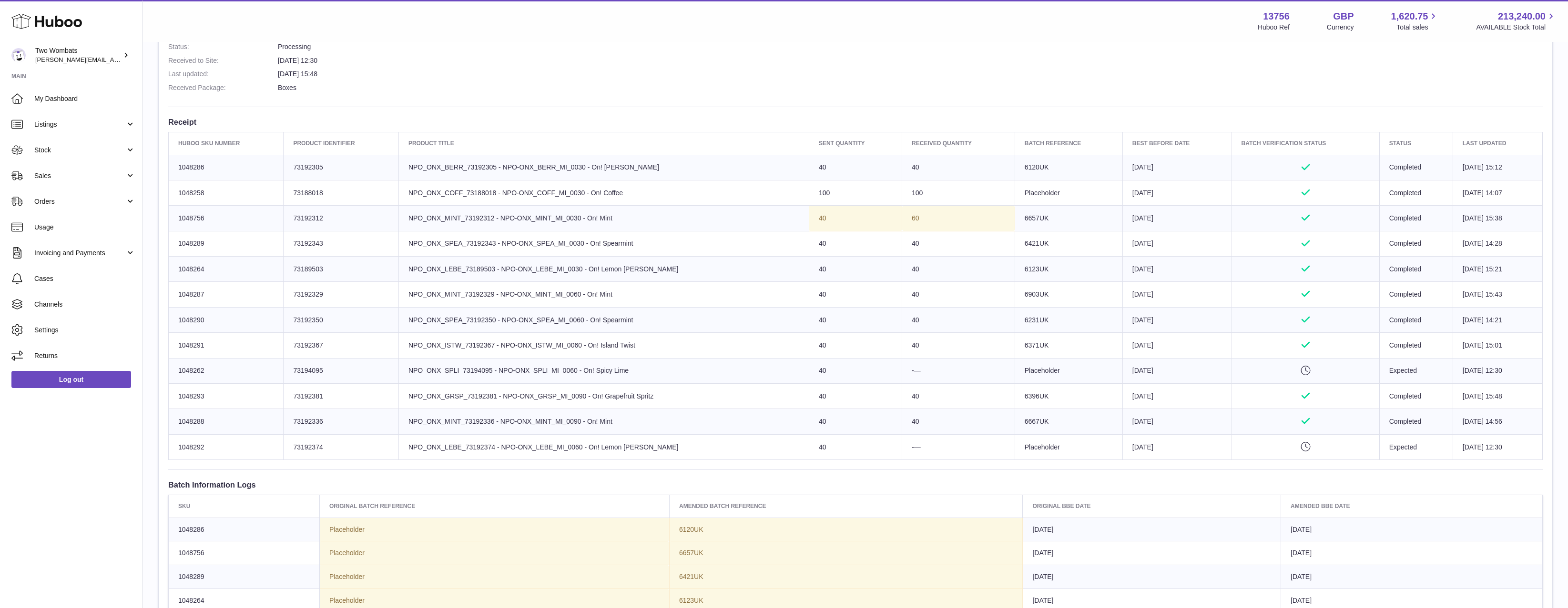
click at [1015, 190] on td "Batch Reference Placeholder" at bounding box center [1068, 192] width 108 height 25
drag, startPoint x: 992, startPoint y: 194, endPoint x: 1076, endPoint y: 191, distance: 84.1
click at [1076, 191] on td "Batch Reference Placeholder" at bounding box center [1068, 192] width 108 height 25
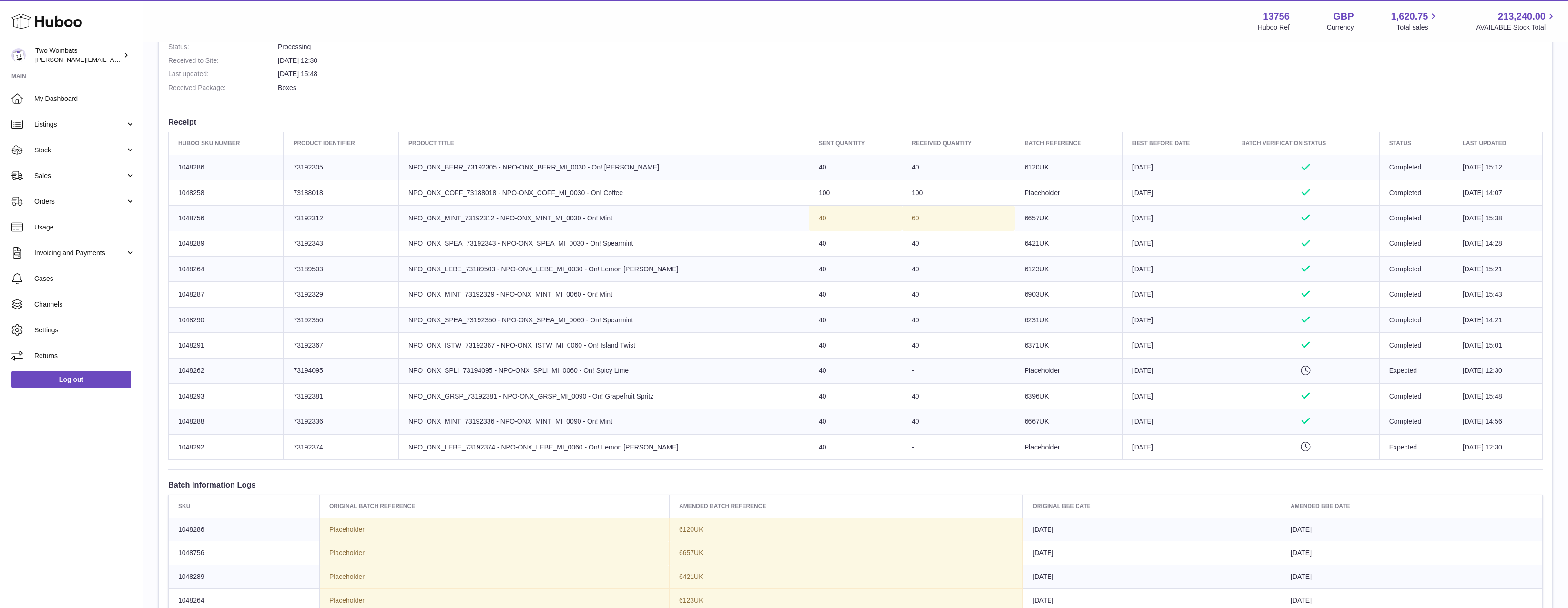
drag, startPoint x: 1076, startPoint y: 191, endPoint x: 1009, endPoint y: 194, distance: 67.1
click at [1015, 194] on td "Batch Reference Placeholder" at bounding box center [1068, 192] width 108 height 25
drag, startPoint x: 1009, startPoint y: 194, endPoint x: 1054, endPoint y: 196, distance: 45.0
click at [1054, 196] on td "Batch Reference Placeholder" at bounding box center [1068, 192] width 108 height 25
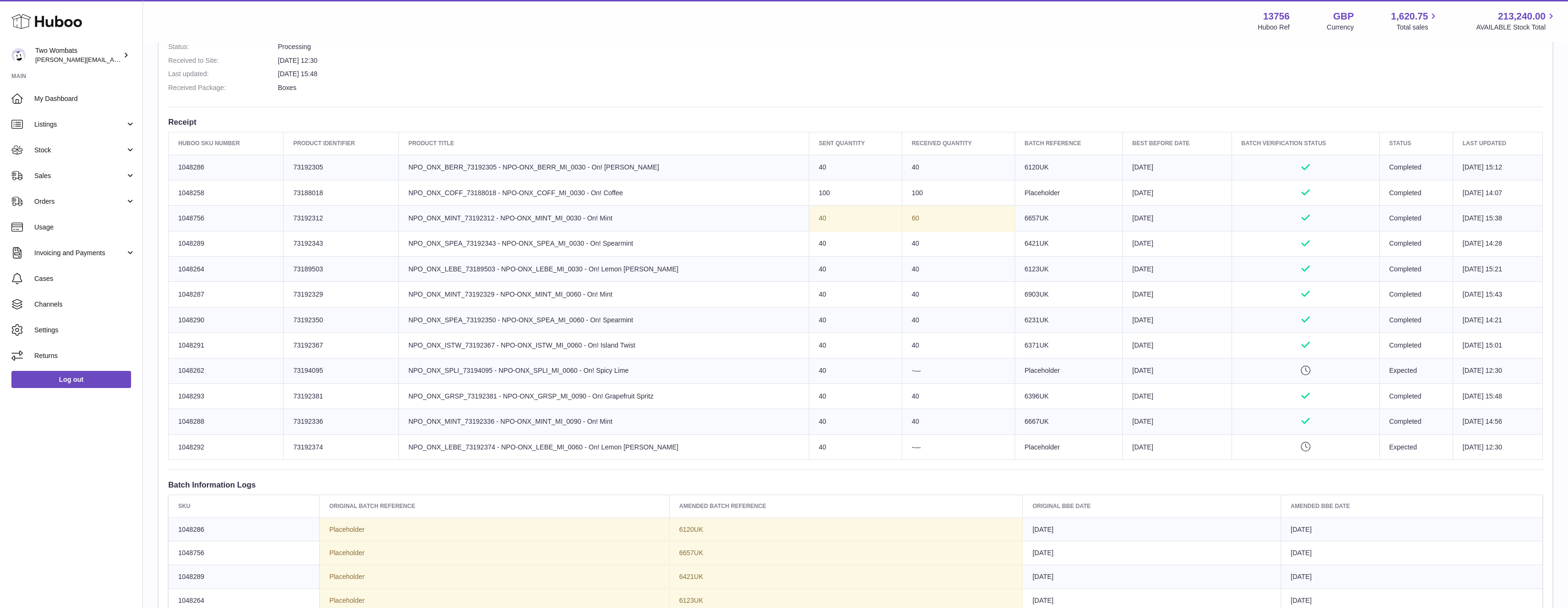
click at [1054, 196] on td "Batch Reference Placeholder" at bounding box center [1068, 192] width 108 height 25
drag, startPoint x: 1054, startPoint y: 196, endPoint x: 953, endPoint y: 189, distance: 101.2
click at [953, 189] on tr "Huboo SKU Number 1048258 Client Identifier 73188018 Product title NPO_ONX_COFF_…" at bounding box center [856, 192] width 1374 height 25
click at [953, 189] on td "100" at bounding box center [958, 192] width 113 height 25
drag, startPoint x: 987, startPoint y: 197, endPoint x: 1078, endPoint y: 196, distance: 91.0
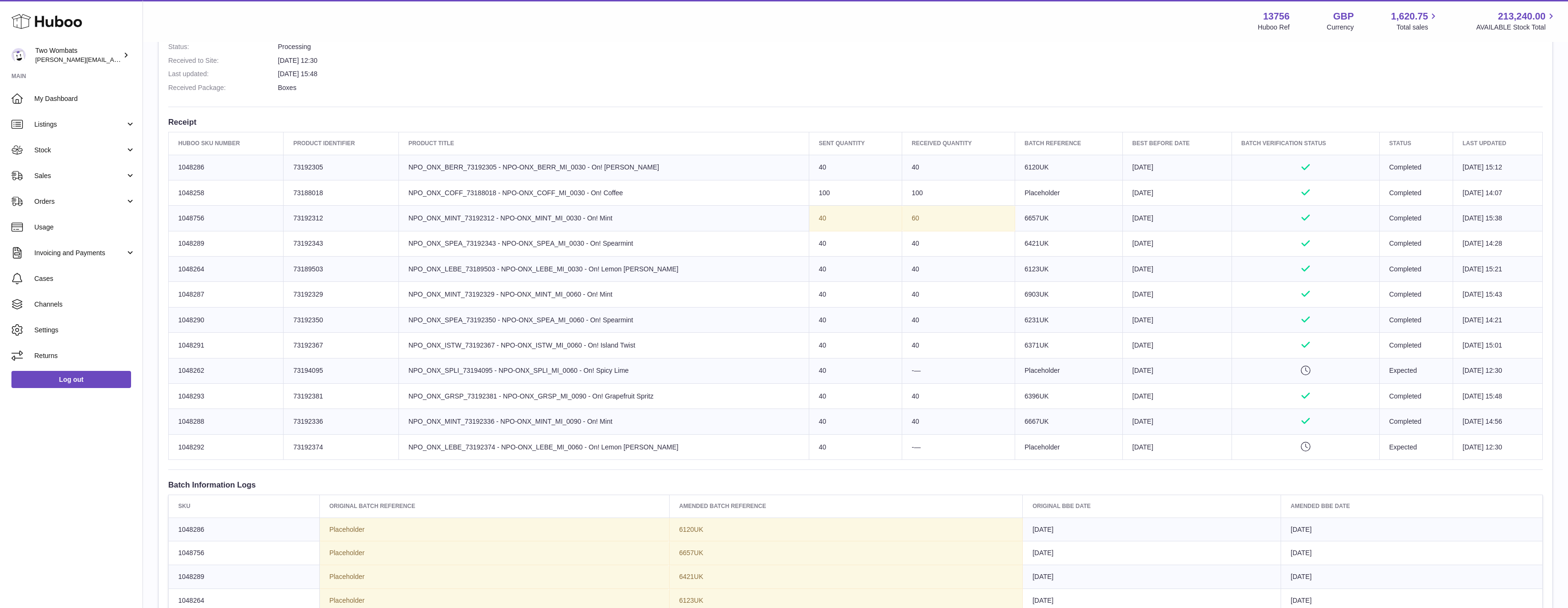
click at [1093, 196] on tr "Huboo SKU Number 1048258 Client Identifier 73188018 Product title NPO_ONX_COFF_…" at bounding box center [856, 192] width 1374 height 25
click at [1070, 195] on td "Batch Reference Placeholder" at bounding box center [1068, 192] width 108 height 25
drag, startPoint x: 1070, startPoint y: 195, endPoint x: 975, endPoint y: 189, distance: 95.2
click at [975, 189] on tr "Huboo SKU Number 1048258 Client Identifier 73188018 Product title NPO_ONX_COFF_…" at bounding box center [856, 192] width 1374 height 25
click at [975, 189] on td "100" at bounding box center [958, 192] width 113 height 25
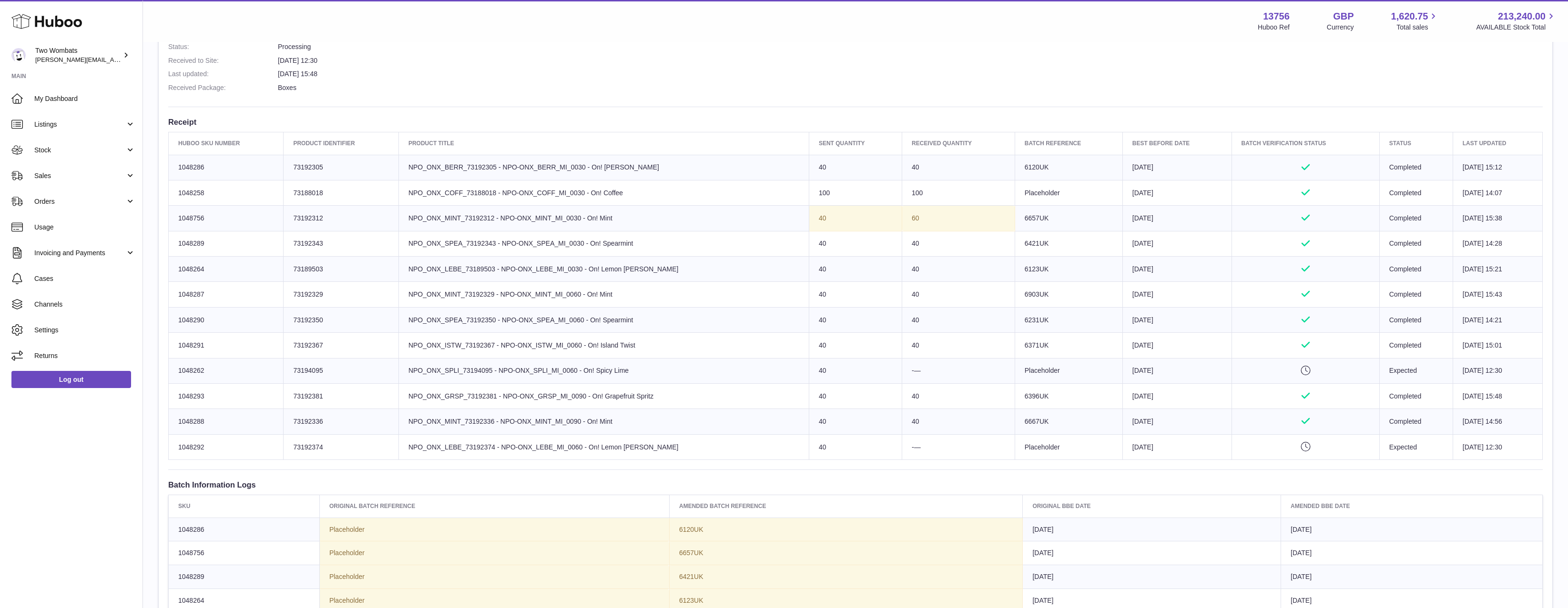
click at [192, 191] on td "Huboo SKU Number 1048258" at bounding box center [226, 192] width 115 height 25
copy td "1048258"
